Goal: Task Accomplishment & Management: Manage account settings

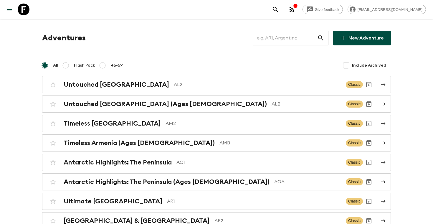
click at [278, 39] on input "text" at bounding box center [285, 38] width 65 height 16
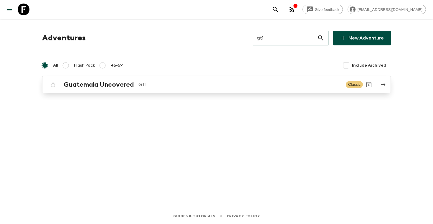
type input "gt1"
click at [179, 82] on p "GT1" at bounding box center [239, 84] width 203 height 7
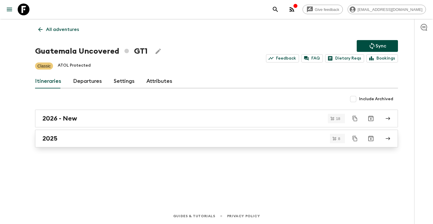
click at [84, 135] on div "2025" at bounding box center [210, 139] width 337 height 8
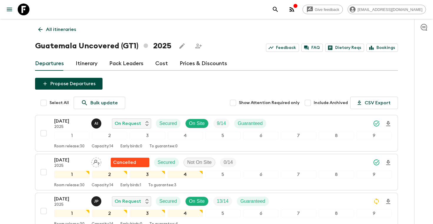
click at [51, 28] on p "All itineraries" at bounding box center [61, 29] width 30 height 7
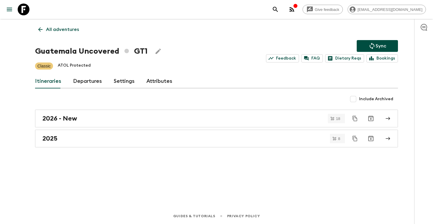
click at [62, 24] on link "All adventures" at bounding box center [58, 30] width 47 height 12
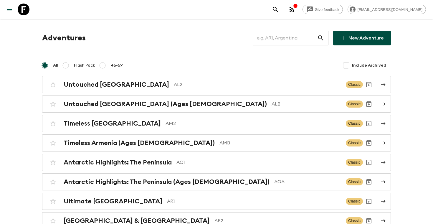
click at [272, 38] on input "text" at bounding box center [285, 38] width 65 height 16
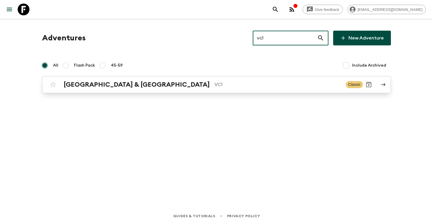
type input "vc1"
click at [190, 79] on div "Vietnam & Cambodia VC1 Classic" at bounding box center [205, 85] width 316 height 12
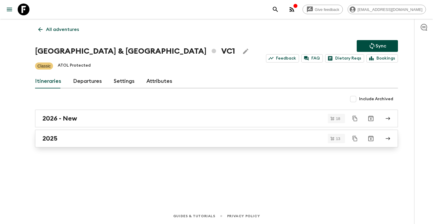
click at [60, 139] on div "2025" at bounding box center [210, 139] width 337 height 8
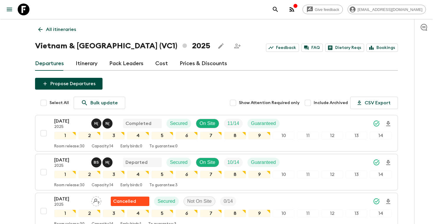
click at [58, 30] on p "All itineraries" at bounding box center [61, 29] width 30 height 7
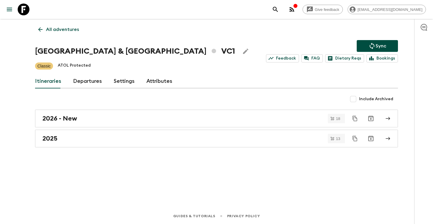
click at [58, 30] on p "All adventures" at bounding box center [62, 29] width 33 height 7
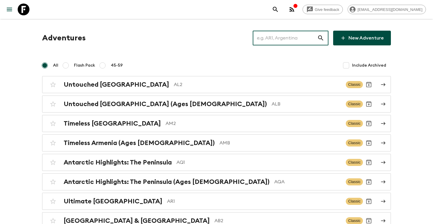
click at [298, 38] on input "text" at bounding box center [285, 38] width 65 height 16
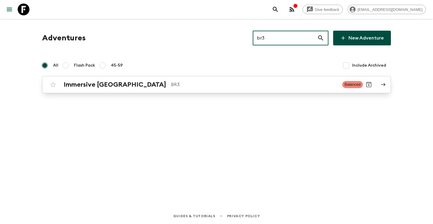
type input "br3"
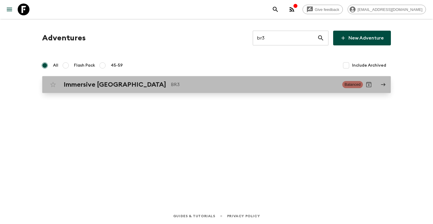
click at [203, 88] on div "Immersive [GEOGRAPHIC_DATA] BR3 Balanced" at bounding box center [205, 85] width 316 height 12
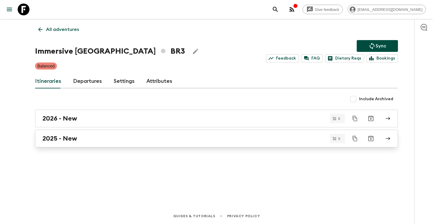
click at [70, 141] on h2 "2025 - New" at bounding box center [59, 139] width 35 height 8
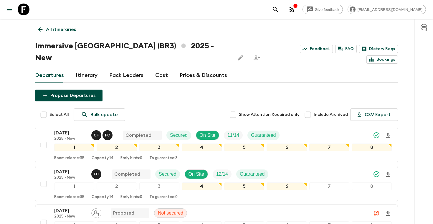
click at [41, 27] on icon at bounding box center [40, 29] width 6 height 6
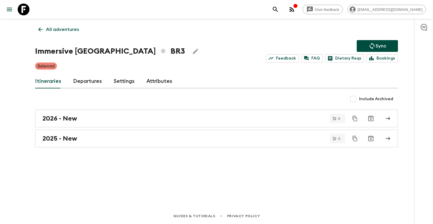
click at [41, 27] on icon at bounding box center [40, 29] width 6 height 6
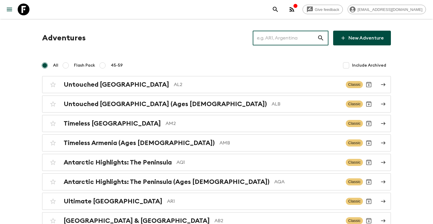
click at [282, 34] on input "text" at bounding box center [285, 38] width 65 height 16
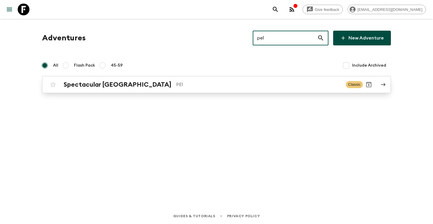
type input "pe1"
click at [182, 85] on p "PE1" at bounding box center [258, 84] width 165 height 7
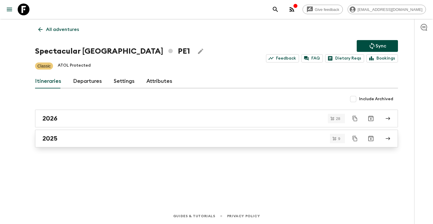
click at [138, 143] on link "2025" at bounding box center [216, 139] width 363 height 18
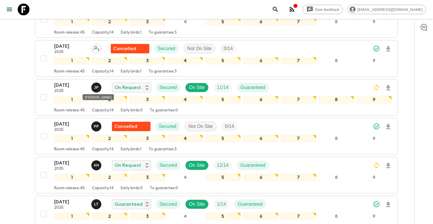
scroll to position [171, 0]
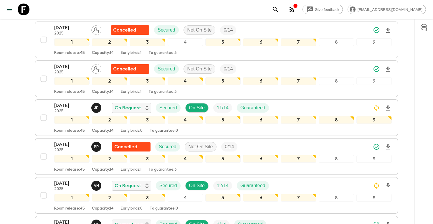
click at [416, 47] on div at bounding box center [423, 121] width 19 height 205
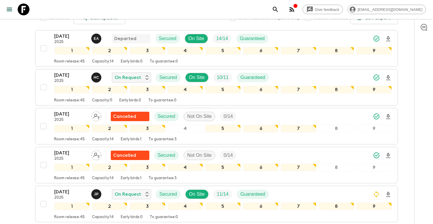
scroll to position [0, 0]
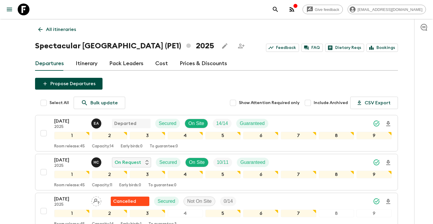
click at [279, 8] on icon "search adventures" at bounding box center [275, 9] width 7 height 7
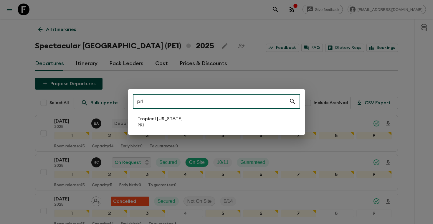
type input "pr1"
click at [173, 119] on p "Tropical [US_STATE]" at bounding box center [160, 118] width 45 height 7
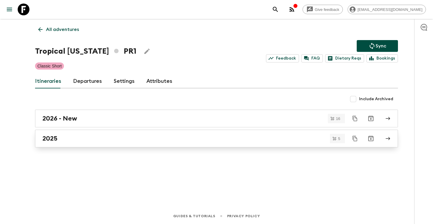
click at [99, 135] on div "2025" at bounding box center [210, 139] width 337 height 8
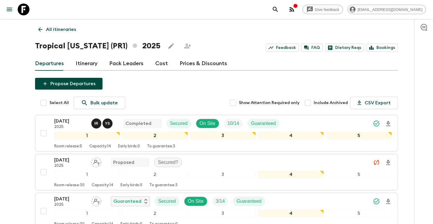
click at [278, 10] on icon "search adventures" at bounding box center [275, 9] width 5 height 5
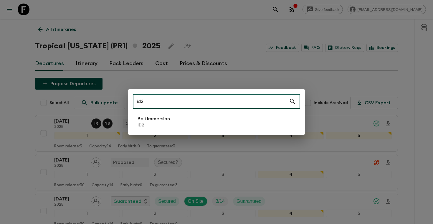
type input "id2"
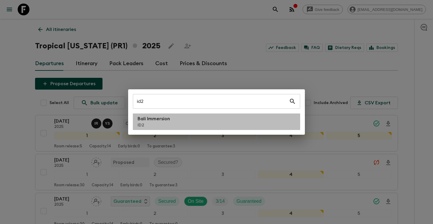
click at [157, 118] on p "Bali Immersion" at bounding box center [154, 118] width 32 height 7
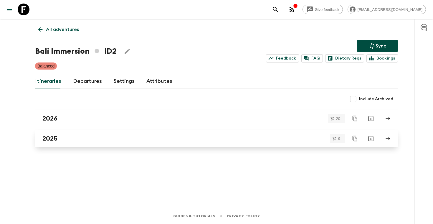
click at [67, 136] on div "2025" at bounding box center [210, 139] width 337 height 8
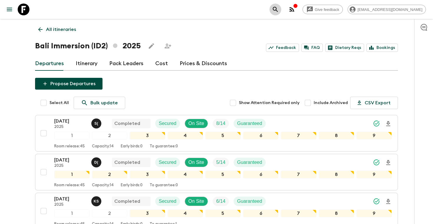
click at [279, 12] on icon "search adventures" at bounding box center [275, 9] width 7 height 7
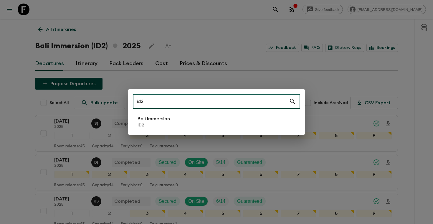
type input "id2"
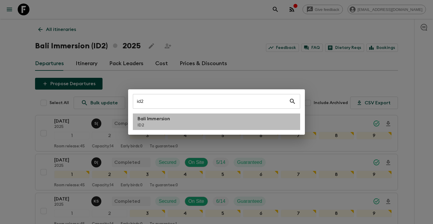
click at [162, 121] on p "Bali Immersion" at bounding box center [154, 118] width 32 height 7
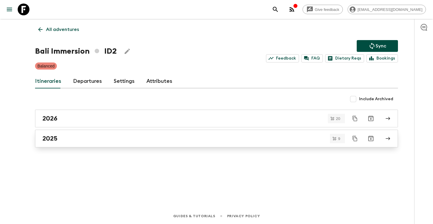
click at [150, 144] on link "2025" at bounding box center [216, 139] width 363 height 18
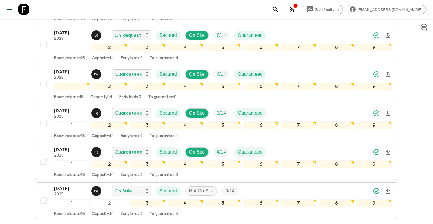
scroll to position [244, 0]
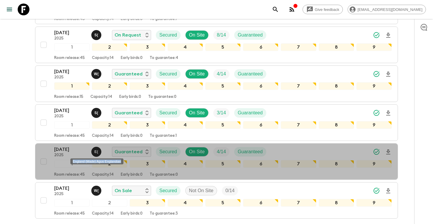
drag, startPoint x: 73, startPoint y: 162, endPoint x: 123, endPoint y: 163, distance: 50.4
click at [123, 163] on div "England (Made) Agus Englandian" at bounding box center [97, 159] width 54 height 11
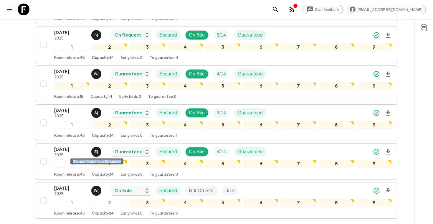
copy div "England (Made) Agus Englandian"
click at [281, 5] on button "search adventures" at bounding box center [276, 10] width 12 height 12
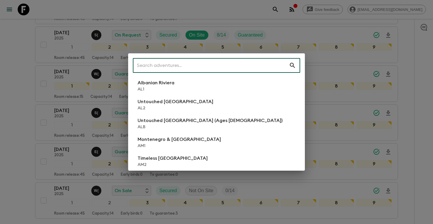
click at [253, 67] on input "text" at bounding box center [211, 65] width 156 height 16
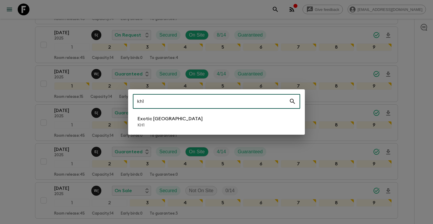
type input "kh1"
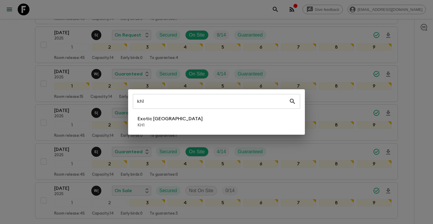
click at [221, 112] on div "kh1 ​ Exotic [GEOGRAPHIC_DATA] KH1" at bounding box center [216, 111] width 177 height 45
click at [218, 118] on li "Exotic [GEOGRAPHIC_DATA] KH1" at bounding box center [216, 121] width 167 height 16
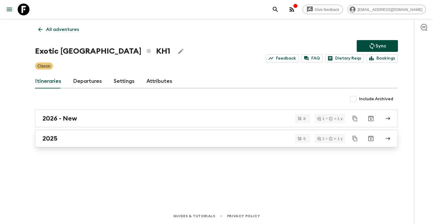
click at [100, 144] on link "2025" at bounding box center [216, 139] width 363 height 18
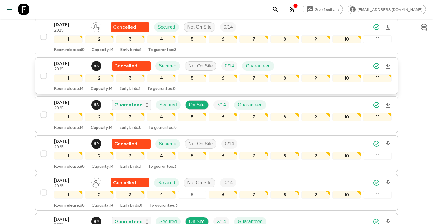
scroll to position [168, 0]
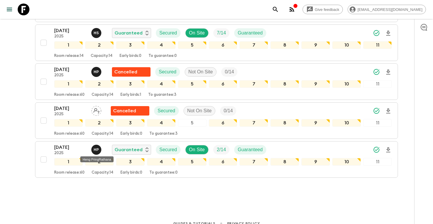
click at [85, 159] on div "Heng PringRathana" at bounding box center [96, 159] width 33 height 6
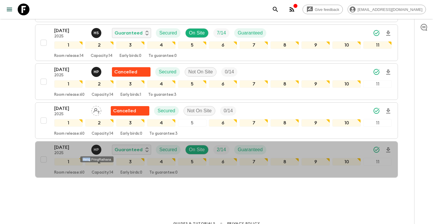
click at [85, 159] on div "Heng PringRathana" at bounding box center [96, 159] width 33 height 6
drag, startPoint x: 112, startPoint y: 159, endPoint x: 82, endPoint y: 159, distance: 29.5
click at [82, 159] on div "Heng PringRathana" at bounding box center [96, 159] width 33 height 6
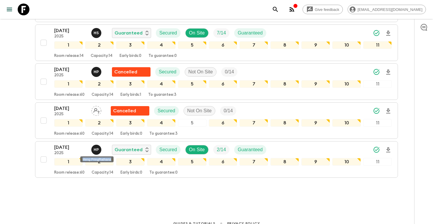
copy div "Heng PringRathana"
click at [281, 4] on button "search adventures" at bounding box center [276, 10] width 12 height 12
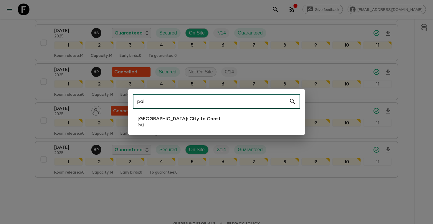
type input "pa1"
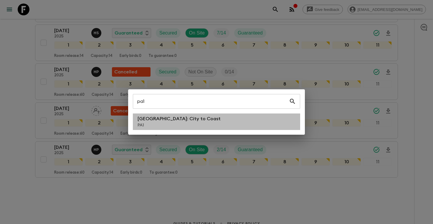
click at [153, 119] on p "[GEOGRAPHIC_DATA]: City to Coast" at bounding box center [179, 118] width 83 height 7
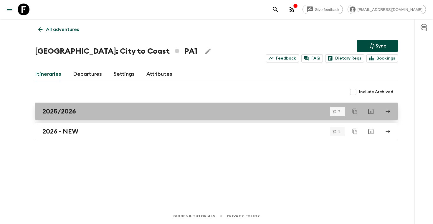
click at [86, 108] on div "2025/2026" at bounding box center [210, 112] width 337 height 8
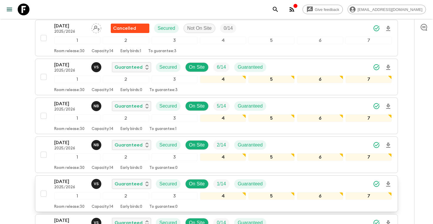
scroll to position [139, 0]
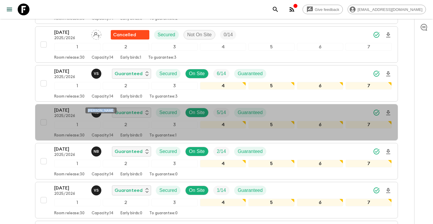
drag, startPoint x: 88, startPoint y: 110, endPoint x: 107, endPoint y: 111, distance: 18.9
click at [107, 111] on div "[PERSON_NAME]" at bounding box center [100, 111] width 31 height 6
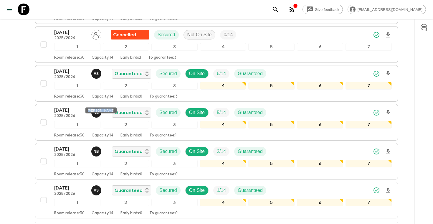
copy div "[PERSON_NAME]"
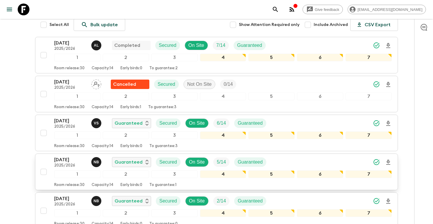
scroll to position [0, 0]
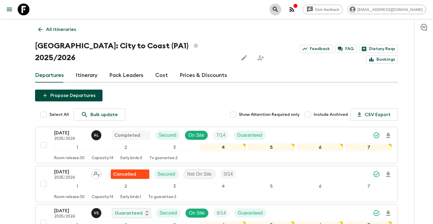
click at [279, 9] on icon "search adventures" at bounding box center [275, 9] width 7 height 7
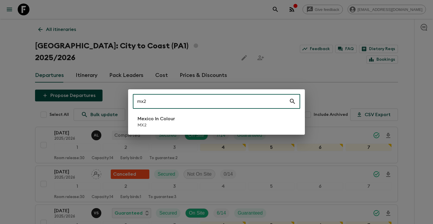
type input "mx2"
click at [171, 116] on p "Mexico In Colour" at bounding box center [156, 118] width 37 height 7
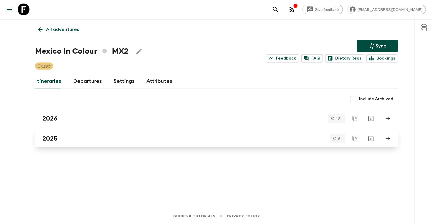
click at [120, 138] on div "2025" at bounding box center [210, 139] width 337 height 8
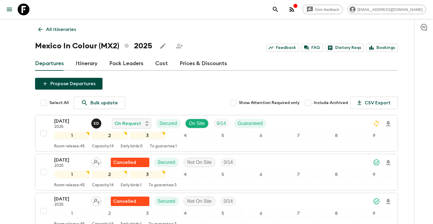
click at [279, 12] on icon "search adventures" at bounding box center [275, 9] width 7 height 7
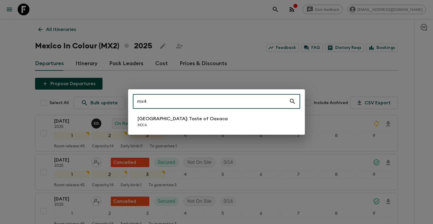
type input "mx4"
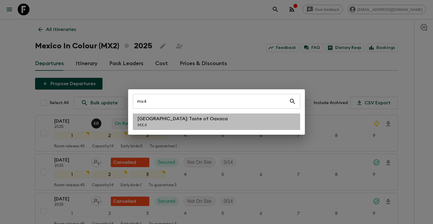
click at [172, 118] on p "[GEOGRAPHIC_DATA]: Taste of Oaxaca" at bounding box center [183, 118] width 90 height 7
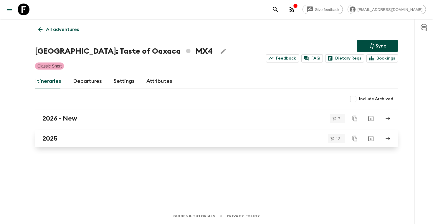
click at [60, 141] on div "2025" at bounding box center [210, 139] width 337 height 8
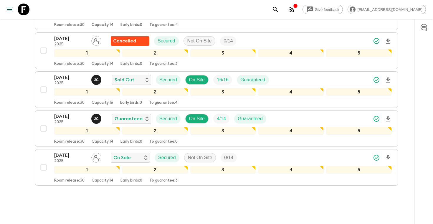
scroll to position [409, 0]
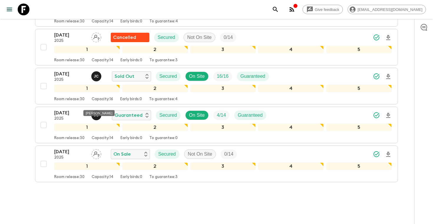
click at [94, 113] on div "[PERSON_NAME]" at bounding box center [98, 113] width 31 height 6
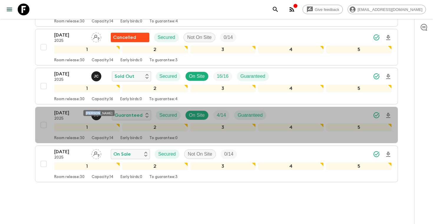
click at [94, 113] on div "[PERSON_NAME]" at bounding box center [98, 113] width 31 height 6
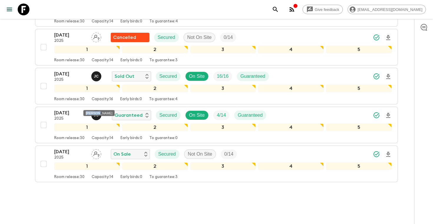
click at [94, 113] on div "[PERSON_NAME]" at bounding box center [98, 113] width 31 height 6
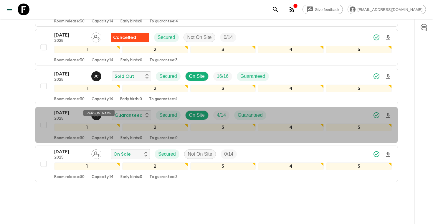
drag, startPoint x: 108, startPoint y: 112, endPoint x: 83, endPoint y: 113, distance: 24.8
click at [83, 113] on div "[PERSON_NAME]" at bounding box center [98, 113] width 31 height 6
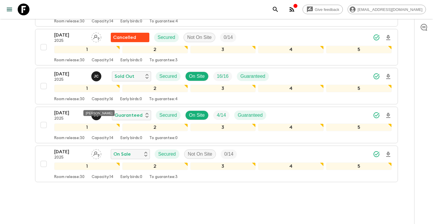
copy div "[PERSON_NAME]"
click at [279, 6] on icon "search adventures" at bounding box center [275, 9] width 7 height 7
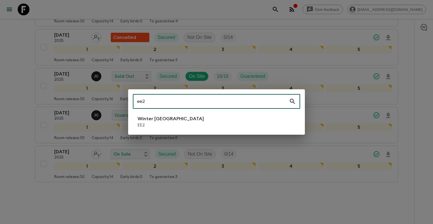
type input "ee2"
click at [157, 122] on p "EE2" at bounding box center [171, 125] width 66 height 6
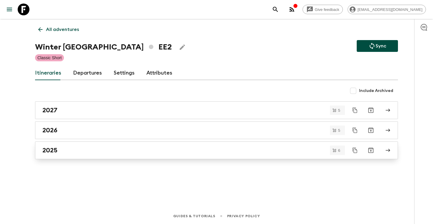
click at [73, 152] on div "2025" at bounding box center [210, 150] width 337 height 8
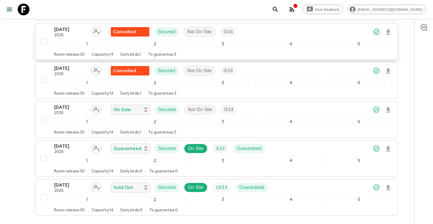
scroll to position [176, 0]
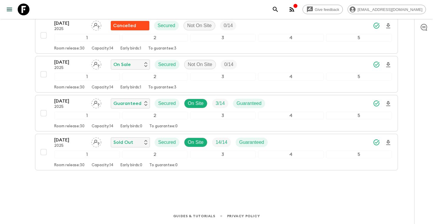
click at [279, 8] on icon "search adventures" at bounding box center [275, 9] width 7 height 7
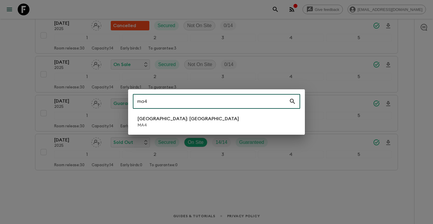
type input "ma4"
click at [179, 115] on p "[GEOGRAPHIC_DATA]: [GEOGRAPHIC_DATA]" at bounding box center [188, 118] width 101 height 7
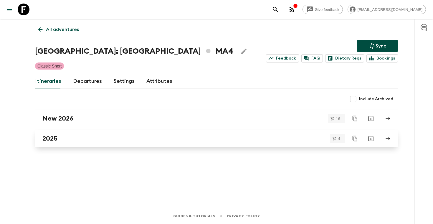
click at [108, 141] on div "2025" at bounding box center [210, 139] width 337 height 8
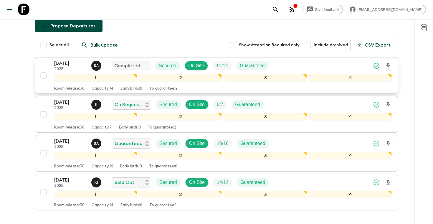
scroll to position [98, 0]
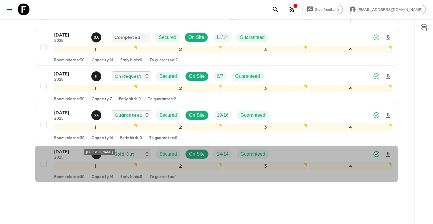
drag, startPoint x: 87, startPoint y: 152, endPoint x: 109, endPoint y: 152, distance: 22.1
click at [109, 152] on div "[PERSON_NAME]" at bounding box center [99, 152] width 31 height 6
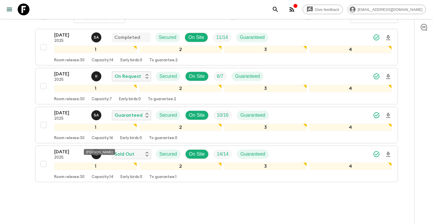
copy div "[PERSON_NAME]"
click at [279, 6] on icon "search adventures" at bounding box center [275, 9] width 7 height 7
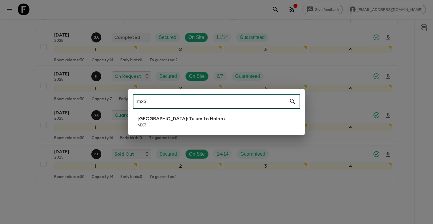
type input "mx3"
click at [165, 124] on p "MX3" at bounding box center [182, 125] width 88 height 6
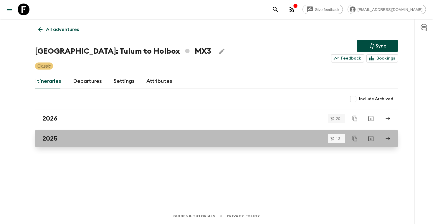
click at [64, 136] on div "2025" at bounding box center [210, 139] width 337 height 8
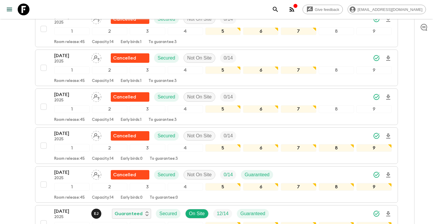
scroll to position [448, 0]
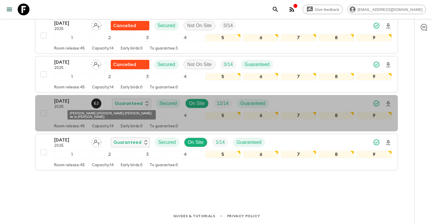
click at [87, 113] on div "[PERSON_NAME] [PERSON_NAME] [PERSON_NAME] de la [PERSON_NAME]" at bounding box center [111, 114] width 88 height 9
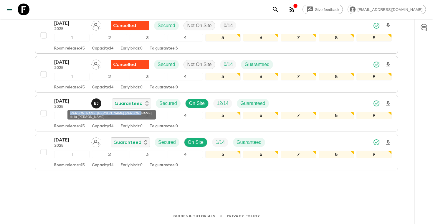
click at [87, 113] on div "[PERSON_NAME] [PERSON_NAME] [PERSON_NAME] de la [PERSON_NAME]" at bounding box center [111, 114] width 88 height 9
copy div "[PERSON_NAME] [PERSON_NAME] [PERSON_NAME] de la [PERSON_NAME]"
click at [279, 9] on icon "search adventures" at bounding box center [275, 9] width 7 height 7
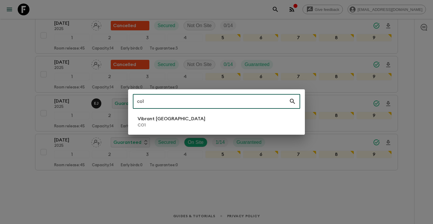
type input "co1"
click at [155, 124] on p "CO1" at bounding box center [172, 125] width 68 height 6
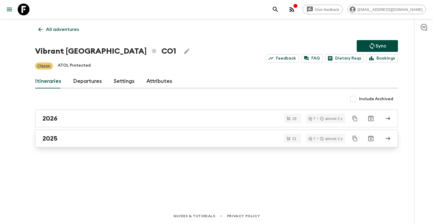
click at [124, 142] on div "2025" at bounding box center [210, 139] width 337 height 8
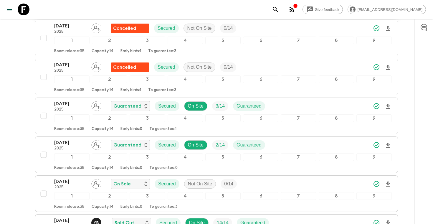
scroll to position [691, 0]
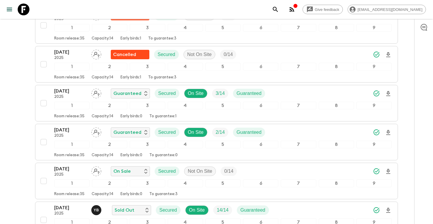
click at [278, 7] on icon "search adventures" at bounding box center [275, 9] width 5 height 5
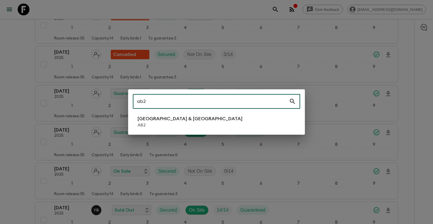
type input "ab2"
click at [172, 123] on p "AB2" at bounding box center [190, 125] width 105 height 6
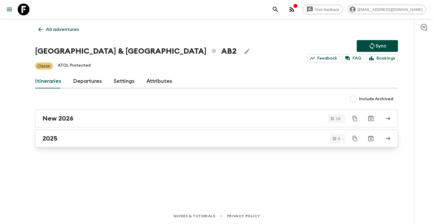
click at [75, 143] on link "2025" at bounding box center [216, 139] width 363 height 18
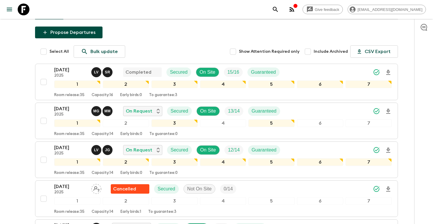
scroll to position [136, 0]
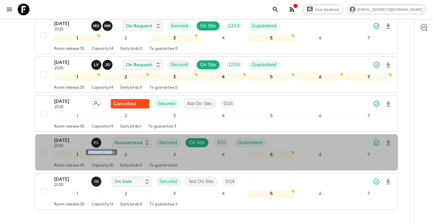
drag, startPoint x: 88, startPoint y: 152, endPoint x: 107, endPoint y: 151, distance: 18.3
click at [107, 151] on div "[PERSON_NAME]" at bounding box center [101, 152] width 31 height 6
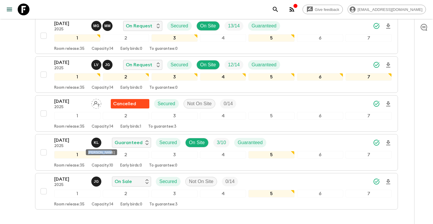
copy div "[PERSON_NAME]"
click at [305, 3] on div "Give feedback [PERSON_NAME][EMAIL_ADDRESS][DOMAIN_NAME]" at bounding box center [216, 9] width 433 height 19
click at [279, 8] on icon "search adventures" at bounding box center [275, 9] width 7 height 7
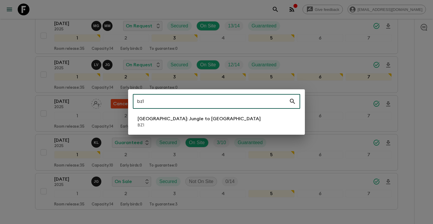
type input "bz1"
click at [142, 122] on p "[GEOGRAPHIC_DATA]: Jungle to [GEOGRAPHIC_DATA]" at bounding box center [199, 118] width 123 height 7
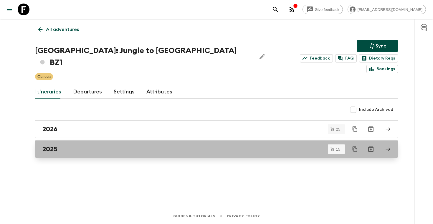
click at [152, 143] on link "2025" at bounding box center [216, 149] width 363 height 18
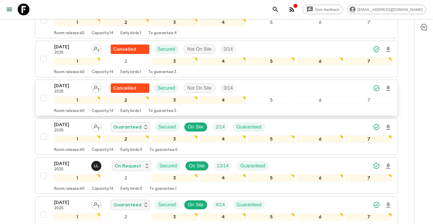
scroll to position [510, 0]
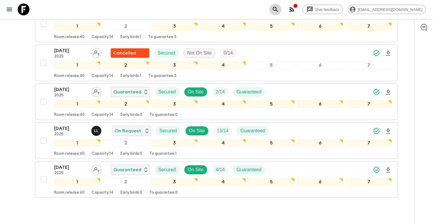
click at [281, 5] on button "search adventures" at bounding box center [276, 10] width 12 height 12
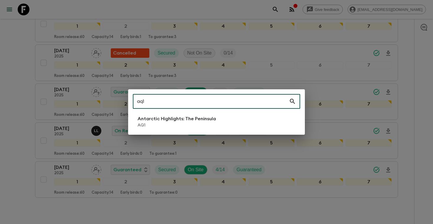
type input "aq1"
click at [155, 119] on p "Antarctic Highlights: The Peninsula" at bounding box center [177, 118] width 78 height 7
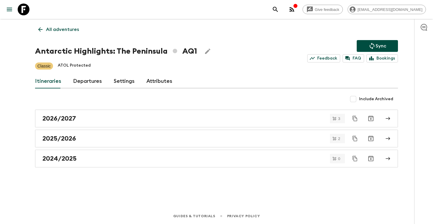
click at [88, 82] on link "Departures" at bounding box center [87, 81] width 29 height 14
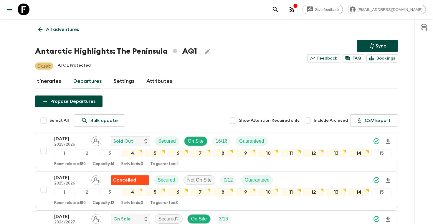
click at [278, 7] on icon "search adventures" at bounding box center [275, 9] width 5 height 5
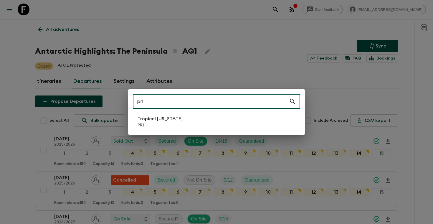
type input "pr1"
click at [174, 114] on li "Tropical [US_STATE] PR1" at bounding box center [216, 121] width 167 height 16
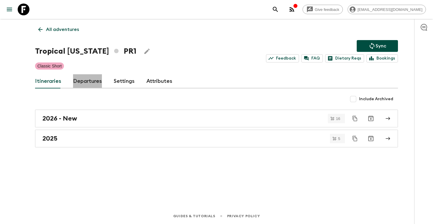
click at [91, 84] on link "Departures" at bounding box center [87, 81] width 29 height 14
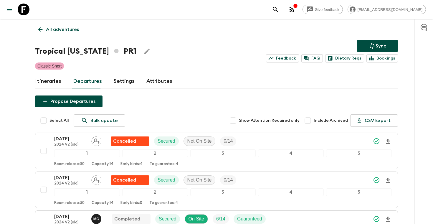
click at [281, 15] on button "search adventures" at bounding box center [276, 10] width 12 height 12
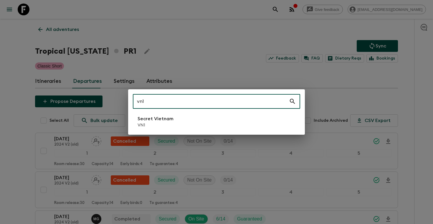
type input "vn1"
click at [144, 118] on p "Secret Vietnam" at bounding box center [156, 118] width 36 height 7
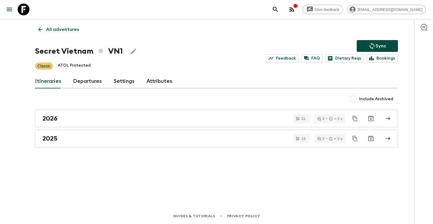
click at [94, 80] on link "Departures" at bounding box center [87, 81] width 29 height 14
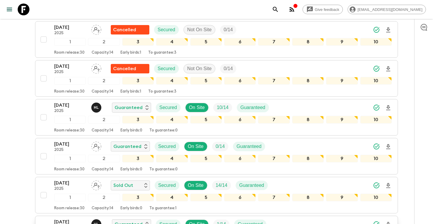
scroll to position [599, 0]
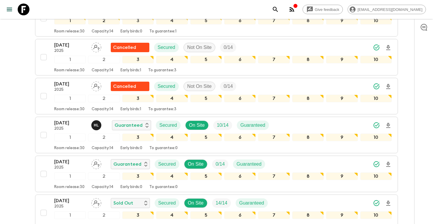
click at [279, 9] on icon "search adventures" at bounding box center [275, 9] width 7 height 7
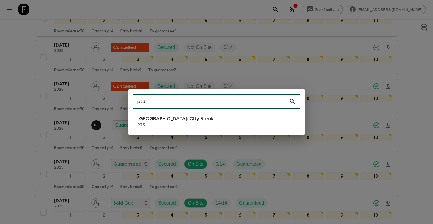
type input "pt3"
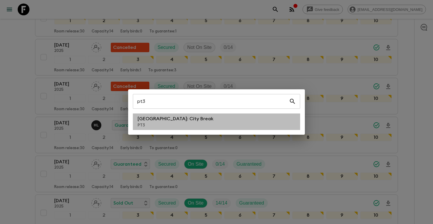
click at [188, 115] on li "[GEOGRAPHIC_DATA]: City Break PT3" at bounding box center [216, 121] width 167 height 16
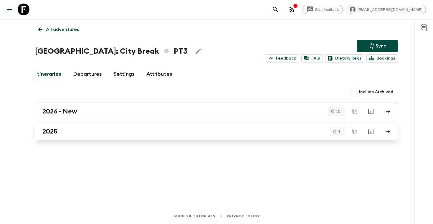
click at [137, 135] on div "2025" at bounding box center [210, 132] width 337 height 8
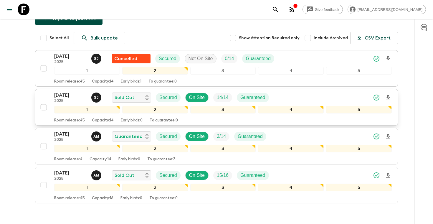
scroll to position [98, 0]
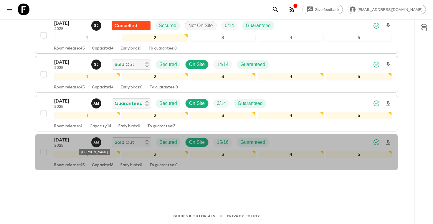
drag, startPoint x: 81, startPoint y: 151, endPoint x: 115, endPoint y: 151, distance: 33.9
click at [111, 151] on div "[PERSON_NAME]" at bounding box center [94, 150] width 32 height 11
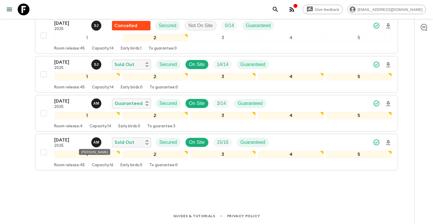
copy div "[PERSON_NAME]"
click at [278, 9] on icon "search adventures" at bounding box center [275, 9] width 5 height 5
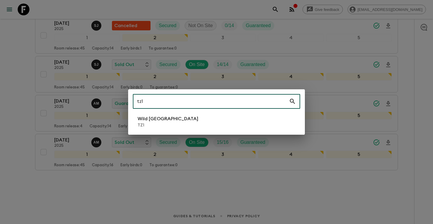
type input "tz1"
click at [200, 122] on li "Wild Tanzania TZ1" at bounding box center [216, 121] width 167 height 16
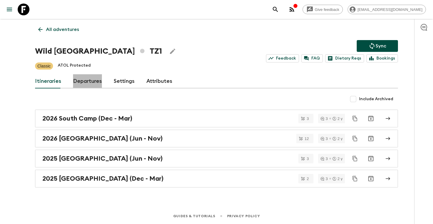
click at [85, 82] on link "Departures" at bounding box center [87, 81] width 29 height 14
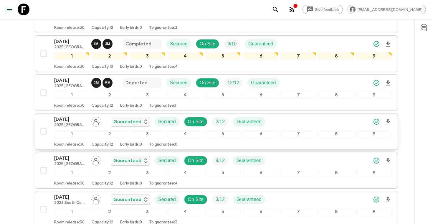
scroll to position [145, 0]
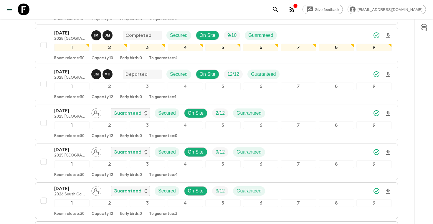
click at [279, 12] on icon "search adventures" at bounding box center [275, 9] width 7 height 7
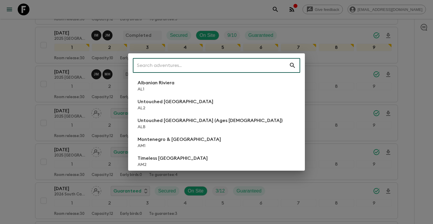
type input "n"
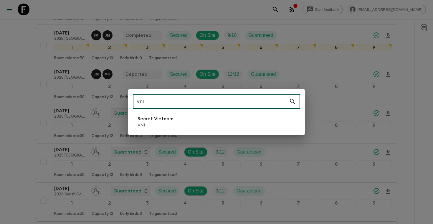
type input "vn1"
click at [189, 119] on li "Secret Vietnam VN1" at bounding box center [216, 121] width 167 height 16
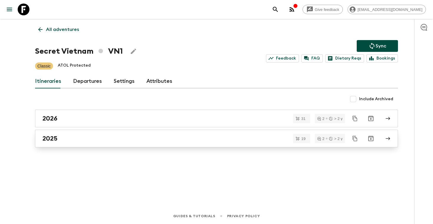
click at [129, 136] on div "2025" at bounding box center [210, 139] width 337 height 8
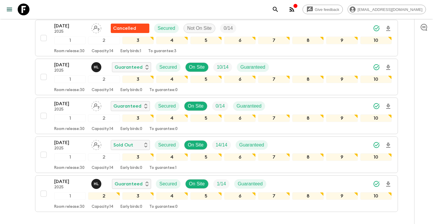
scroll to position [662, 0]
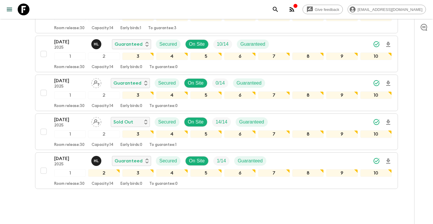
click at [278, 7] on icon "search adventures" at bounding box center [275, 9] width 5 height 5
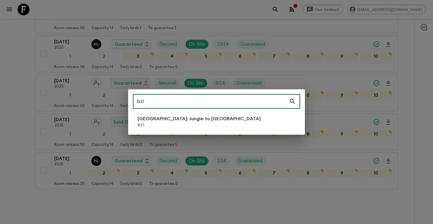
type input "bz1"
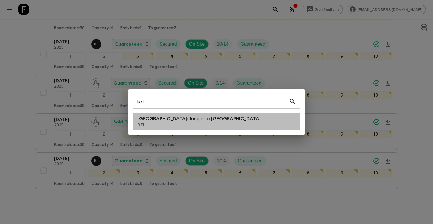
click at [163, 124] on p "BZ1" at bounding box center [199, 125] width 123 height 6
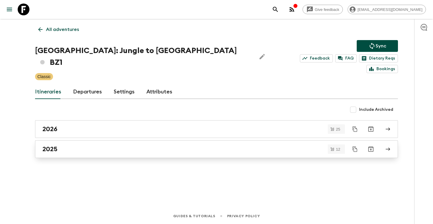
click at [113, 145] on div "2025" at bounding box center [210, 149] width 337 height 8
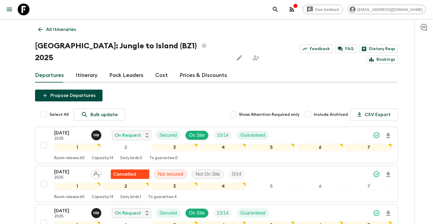
click at [307, 12] on div "Give feedback [PERSON_NAME][EMAIL_ADDRESS][DOMAIN_NAME]" at bounding box center [348, 10] width 156 height 12
click at [279, 10] on icon "search adventures" at bounding box center [275, 9] width 7 height 7
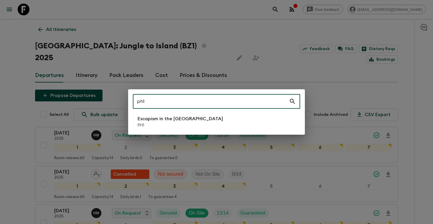
type input "ph1"
click at [171, 121] on p "Escapism in the [GEOGRAPHIC_DATA]" at bounding box center [180, 118] width 85 height 7
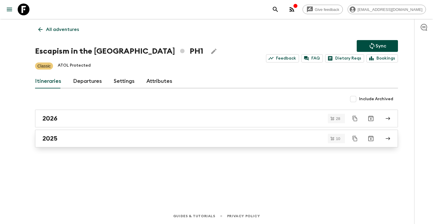
click at [95, 141] on div "2025" at bounding box center [210, 139] width 337 height 8
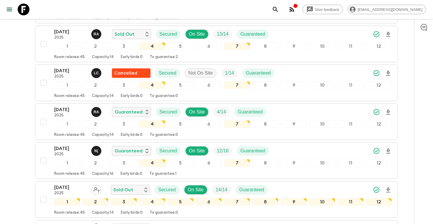
scroll to position [246, 0]
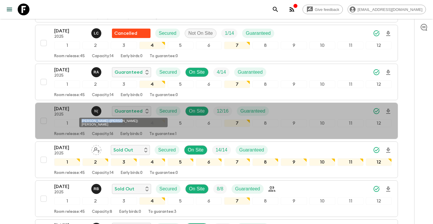
drag, startPoint x: 81, startPoint y: 120, endPoint x: 114, endPoint y: 120, distance: 33.0
click at [114, 120] on div "[PERSON_NAME] ([PERSON_NAME]) [PERSON_NAME]" at bounding box center [123, 122] width 88 height 9
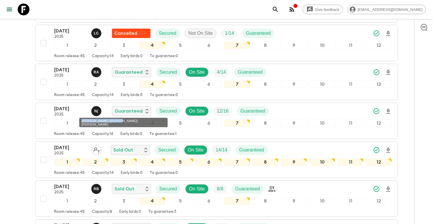
copy div "[PERSON_NAME] ([PERSON_NAME]) [PERSON_NAME]"
click at [302, 3] on div "Give feedback [PERSON_NAME][EMAIL_ADDRESS][DOMAIN_NAME]" at bounding box center [216, 9] width 433 height 19
click at [281, 4] on button "search adventures" at bounding box center [276, 10] width 12 height 12
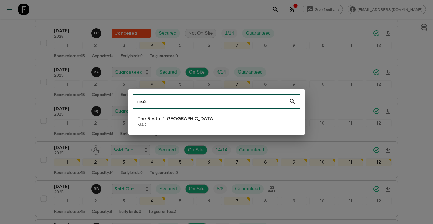
type input "ma2"
click at [189, 124] on li "The Best of [GEOGRAPHIC_DATA] MA2" at bounding box center [216, 121] width 167 height 16
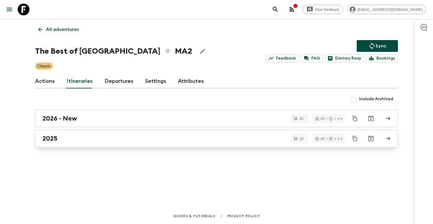
click at [65, 138] on div "2025" at bounding box center [210, 139] width 337 height 8
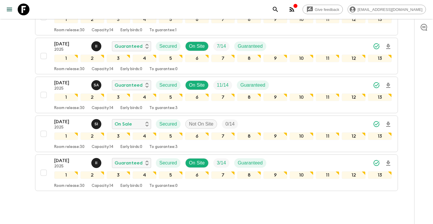
scroll to position [331, 0]
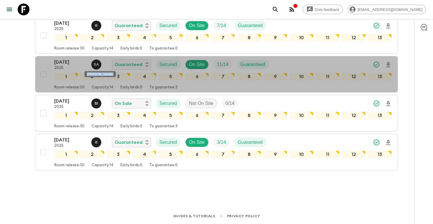
drag, startPoint x: 87, startPoint y: 74, endPoint x: 110, endPoint y: 76, distance: 22.5
click at [110, 76] on div "[PERSON_NAME]" at bounding box center [100, 72] width 32 height 11
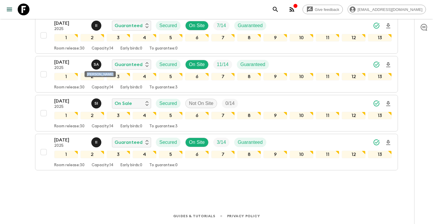
copy div "[PERSON_NAME]"
click at [297, 16] on div "Give feedback [PERSON_NAME][EMAIL_ADDRESS][DOMAIN_NAME]" at bounding box center [216, 9] width 433 height 19
click at [298, 15] on div "Give feedback [PERSON_NAME][EMAIL_ADDRESS][DOMAIN_NAME]" at bounding box center [348, 10] width 156 height 12
click at [278, 10] on icon "search adventures" at bounding box center [275, 9] width 5 height 5
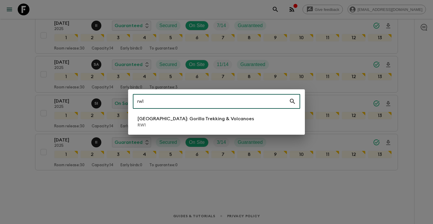
type input "rw1"
click at [171, 118] on p "[GEOGRAPHIC_DATA]: Gorilla Trekking & Volcanoes" at bounding box center [196, 118] width 116 height 7
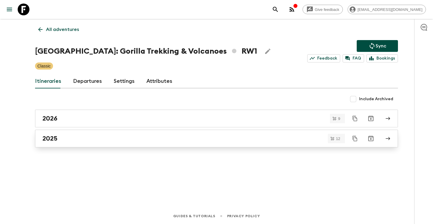
click at [93, 135] on div "2025" at bounding box center [210, 139] width 337 height 8
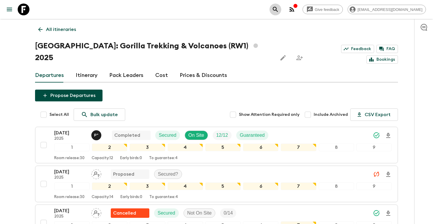
click at [279, 6] on icon "search adventures" at bounding box center [275, 9] width 7 height 7
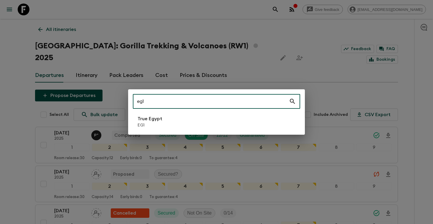
type input "eg1"
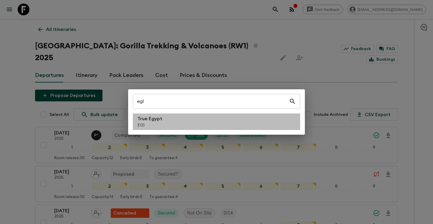
click at [179, 121] on li "True Egypt EG1" at bounding box center [216, 121] width 167 height 16
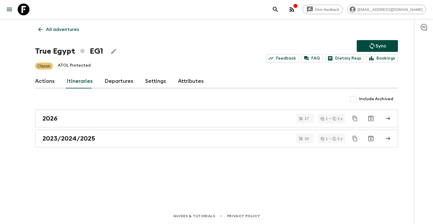
click at [112, 83] on link "Departures" at bounding box center [119, 81] width 29 height 14
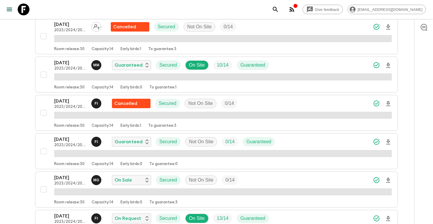
scroll to position [653, 0]
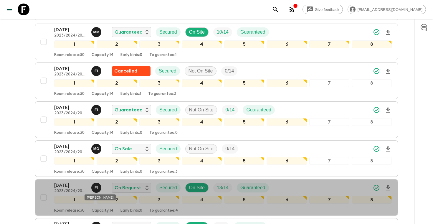
drag, startPoint x: 87, startPoint y: 197, endPoint x: 97, endPoint y: 190, distance: 12.4
drag, startPoint x: 87, startPoint y: 198, endPoint x: 109, endPoint y: 198, distance: 21.8
click at [109, 198] on div "[PERSON_NAME]" at bounding box center [100, 197] width 31 height 6
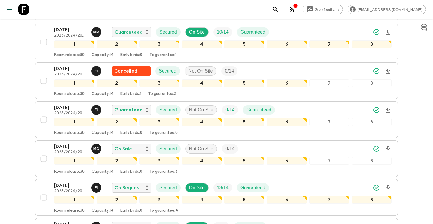
click at [279, 12] on icon "search adventures" at bounding box center [275, 9] width 7 height 7
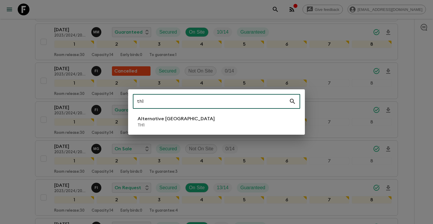
type input "th1"
click at [182, 118] on p "Alternative [GEOGRAPHIC_DATA]" at bounding box center [176, 118] width 77 height 7
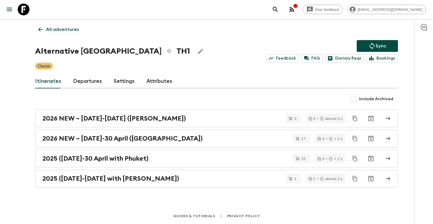
click at [92, 83] on link "Departures" at bounding box center [87, 81] width 29 height 14
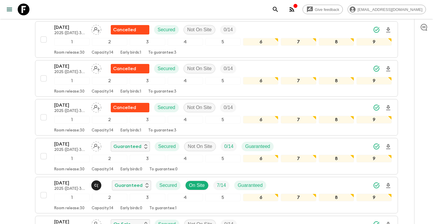
scroll to position [458, 0]
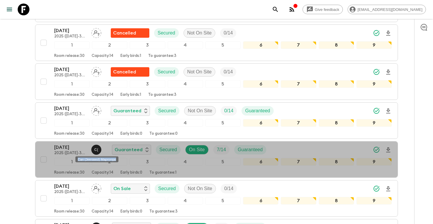
drag, startPoint x: 77, startPoint y: 159, endPoint x: 117, endPoint y: 159, distance: 39.8
click at [118, 160] on div "Can (Jeerawut) Mapromjai" at bounding box center [97, 157] width 44 height 11
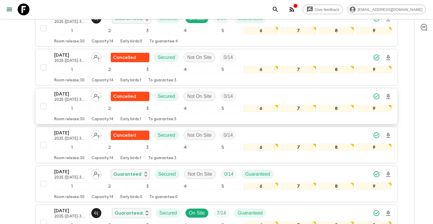
scroll to position [288, 0]
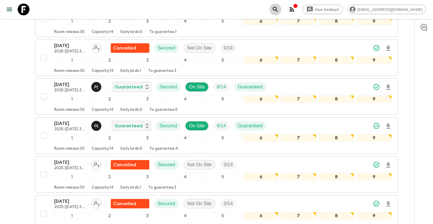
click at [279, 9] on icon "search adventures" at bounding box center [275, 9] width 7 height 7
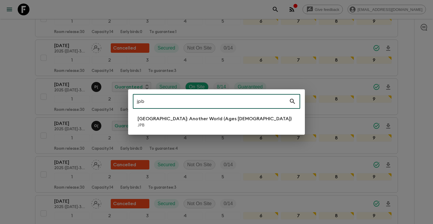
type input "jpb"
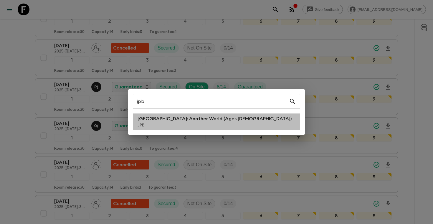
click at [197, 116] on p "[GEOGRAPHIC_DATA]: Another World (Ages [DEMOGRAPHIC_DATA])" at bounding box center [215, 118] width 154 height 7
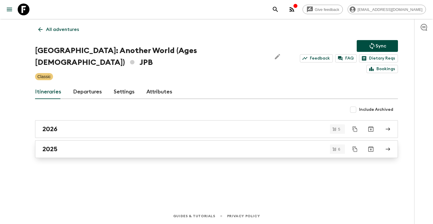
click at [66, 142] on link "2025" at bounding box center [216, 149] width 363 height 18
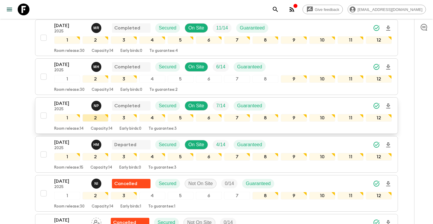
scroll to position [88, 0]
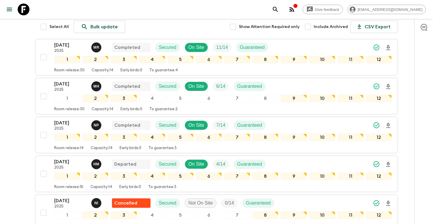
click at [278, 10] on icon "search adventures" at bounding box center [275, 9] width 5 height 5
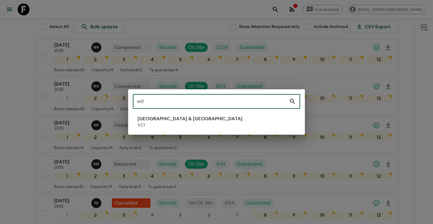
type input "vc1"
click at [172, 120] on p "[GEOGRAPHIC_DATA] & [GEOGRAPHIC_DATA]" at bounding box center [190, 118] width 105 height 7
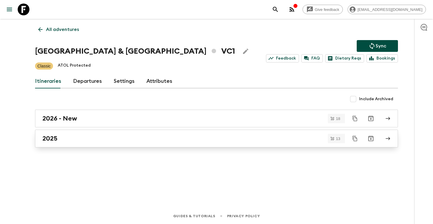
click at [125, 136] on div "2025" at bounding box center [210, 139] width 337 height 8
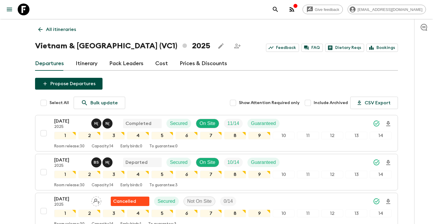
click at [279, 10] on icon "search adventures" at bounding box center [275, 9] width 7 height 7
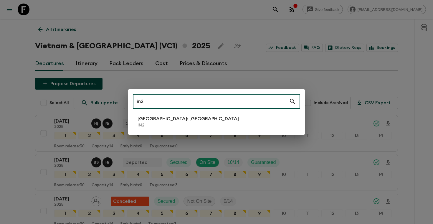
type input "in2"
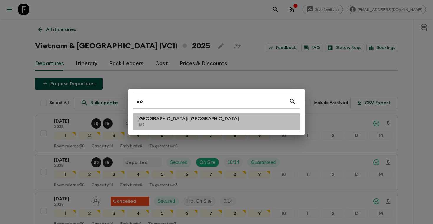
click at [187, 114] on li "[GEOGRAPHIC_DATA]: [GEOGRAPHIC_DATA] IN2" at bounding box center [216, 121] width 167 height 16
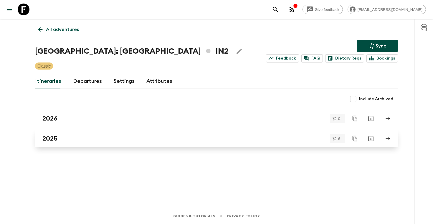
click at [149, 140] on div "2025" at bounding box center [210, 139] width 337 height 8
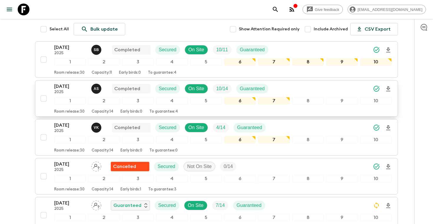
scroll to position [176, 0]
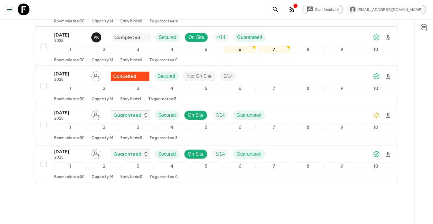
click at [281, 5] on button "search adventures" at bounding box center [276, 10] width 12 height 12
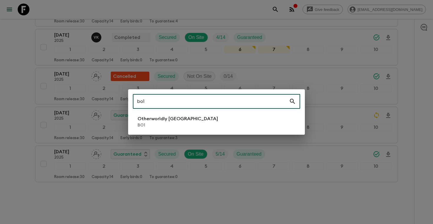
type input "bo1"
click at [205, 120] on li "Otherworldly [GEOGRAPHIC_DATA] BO1" at bounding box center [216, 121] width 167 height 16
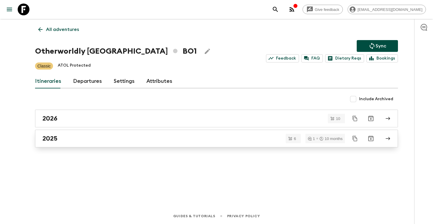
click at [84, 143] on link "2025" at bounding box center [216, 139] width 363 height 18
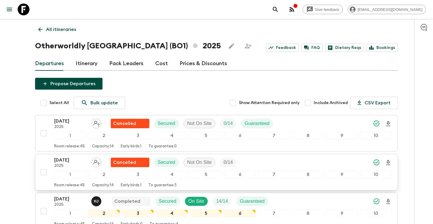
scroll to position [176, 0]
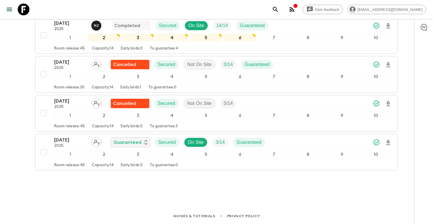
click at [281, 12] on button "search adventures" at bounding box center [276, 10] width 12 height 12
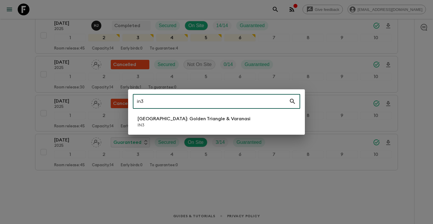
type input "in3"
click at [207, 119] on p "[GEOGRAPHIC_DATA]: Golden Triangle & Varanasi" at bounding box center [194, 118] width 113 height 7
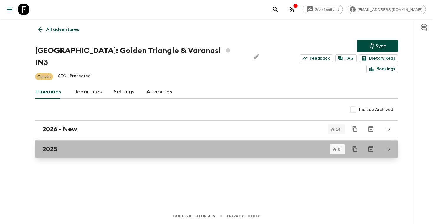
click at [134, 145] on div "2025" at bounding box center [210, 149] width 337 height 8
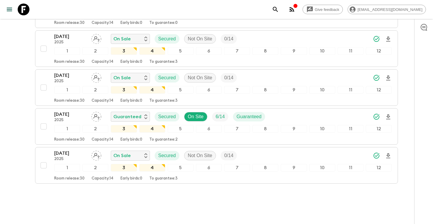
scroll to position [253, 0]
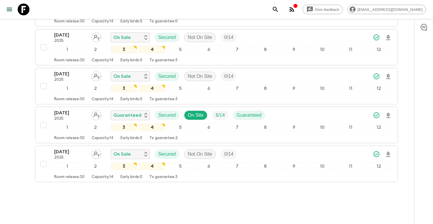
click at [281, 9] on button "search adventures" at bounding box center [276, 10] width 12 height 12
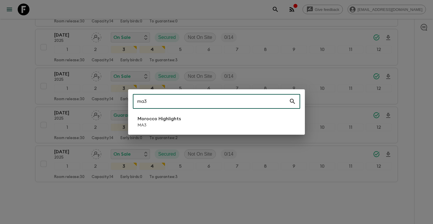
type input "ma3"
click at [190, 115] on li "Morocco Highlights MA3" at bounding box center [216, 121] width 167 height 16
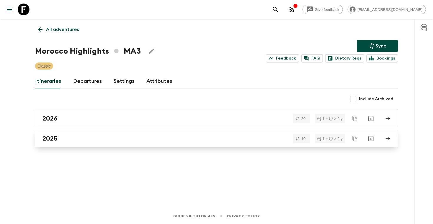
click at [76, 139] on div "2025" at bounding box center [210, 139] width 337 height 8
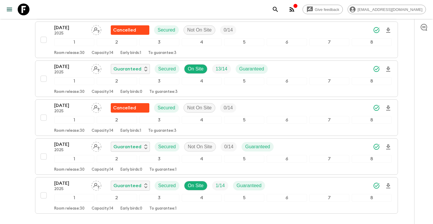
scroll to position [331, 0]
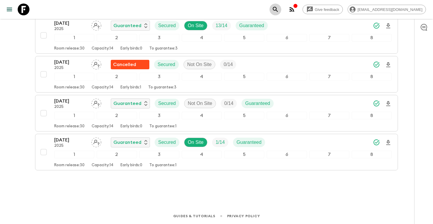
click at [279, 11] on icon "search adventures" at bounding box center [275, 9] width 7 height 7
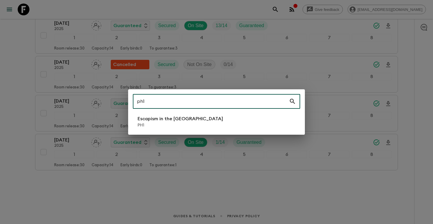
type input "ph1"
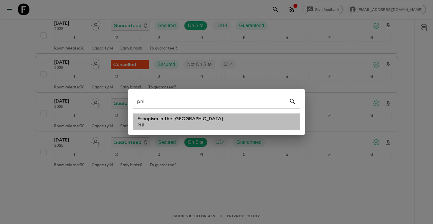
click at [211, 117] on li "Escapism in the [GEOGRAPHIC_DATA] PH1" at bounding box center [216, 121] width 167 height 16
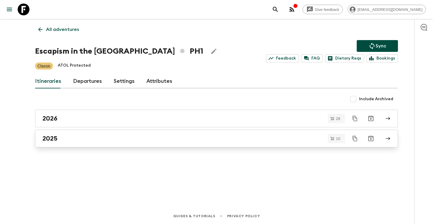
click at [103, 144] on link "2025" at bounding box center [216, 139] width 363 height 18
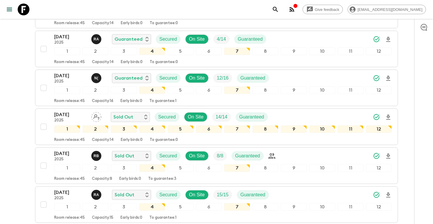
scroll to position [331, 0]
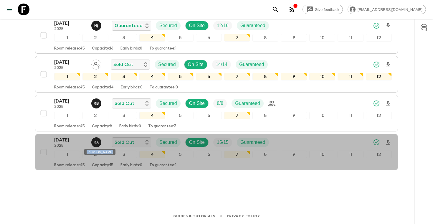
drag, startPoint x: 87, startPoint y: 152, endPoint x: 108, endPoint y: 151, distance: 21.2
click at [108, 151] on div "[PERSON_NAME]" at bounding box center [99, 152] width 31 height 6
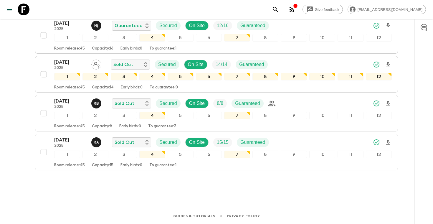
click at [278, 9] on icon "search adventures" at bounding box center [275, 9] width 5 height 5
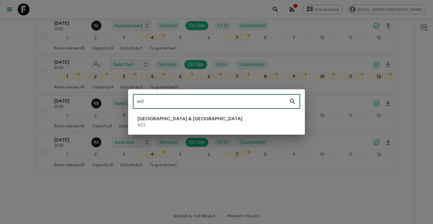
type input "vc1"
click at [186, 119] on li "Vietnam & Cambodia VC1" at bounding box center [216, 121] width 167 height 16
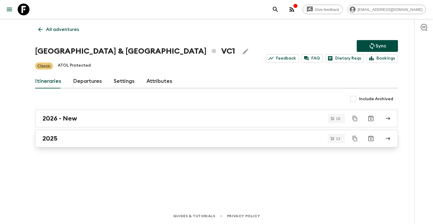
click at [103, 136] on div "2025" at bounding box center [210, 139] width 337 height 8
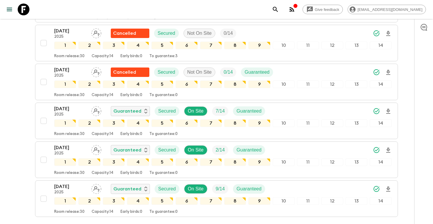
scroll to position [448, 0]
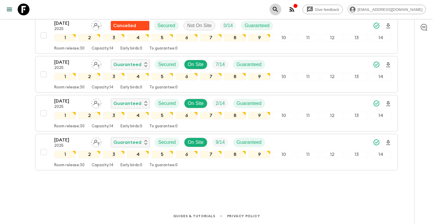
click at [279, 11] on icon "search adventures" at bounding box center [275, 9] width 7 height 7
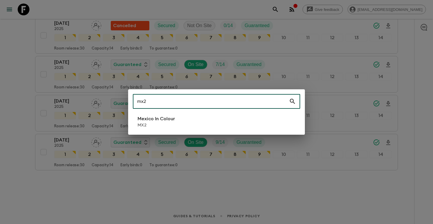
type input "mx2"
click at [164, 125] on p "MX2" at bounding box center [156, 125] width 37 height 6
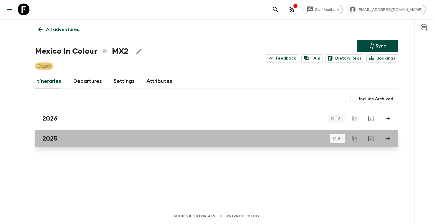
click at [110, 136] on div "2025" at bounding box center [210, 139] width 337 height 8
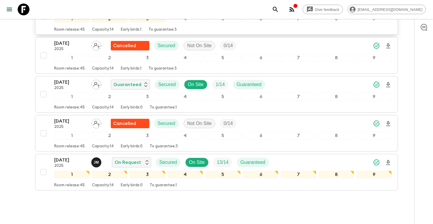
scroll to position [176, 0]
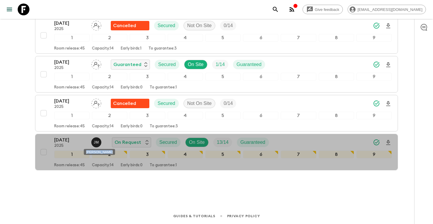
drag, startPoint x: 87, startPoint y: 151, endPoint x: 110, endPoint y: 152, distance: 23.9
click at [110, 152] on div "[PERSON_NAME]" at bounding box center [99, 150] width 32 height 11
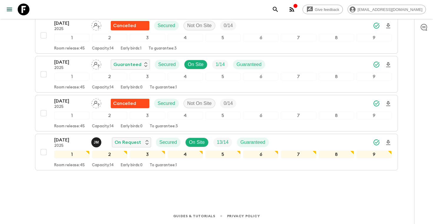
click at [279, 10] on icon "search adventures" at bounding box center [275, 9] width 7 height 7
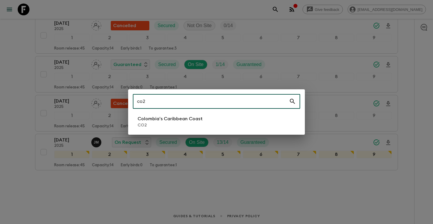
type input "co2"
click at [167, 115] on p "Colombia’s Caribbean Coast" at bounding box center [170, 118] width 65 height 7
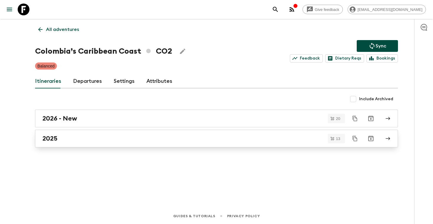
click at [166, 133] on link "2025" at bounding box center [216, 139] width 363 height 18
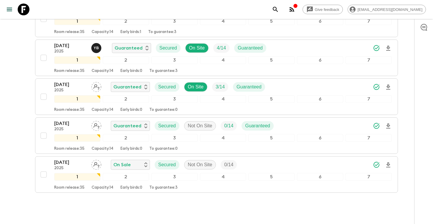
scroll to position [426, 0]
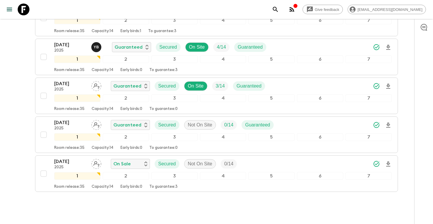
click at [278, 7] on icon "search adventures" at bounding box center [275, 9] width 5 height 5
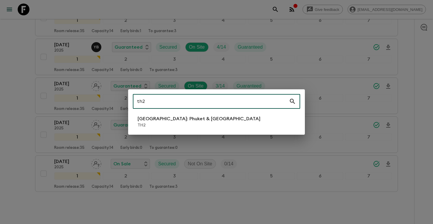
type input "th2"
click at [201, 121] on p "[GEOGRAPHIC_DATA]: Phuket & [GEOGRAPHIC_DATA]" at bounding box center [199, 118] width 123 height 7
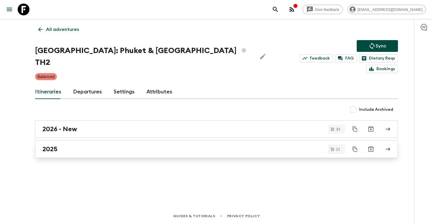
click at [76, 145] on div "2025" at bounding box center [210, 149] width 337 height 8
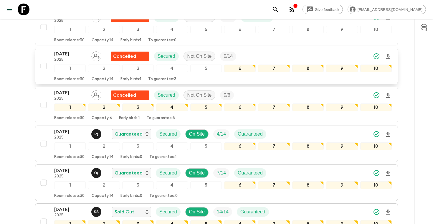
scroll to position [711, 0]
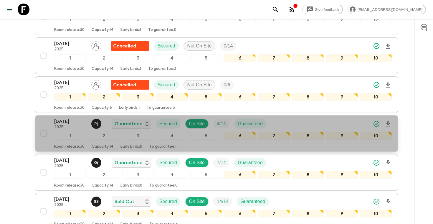
drag, startPoint x: 77, startPoint y: 121, endPoint x: 96, endPoint y: 113, distance: 21.2
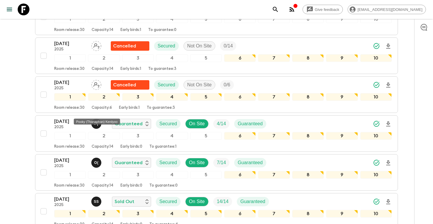
click at [91, 120] on div "Pooky (Thanaphan) Kerdyoo" at bounding box center [97, 122] width 46 height 6
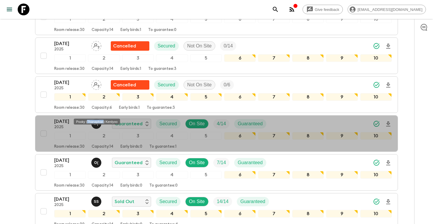
click at [91, 120] on div "Pooky (Thanaphan) Kerdyoo" at bounding box center [97, 122] width 46 height 6
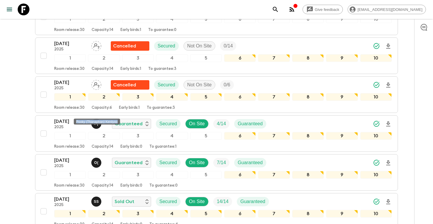
click at [91, 120] on div "Pooky (Thanaphan) Kerdyoo" at bounding box center [97, 122] width 46 height 6
click at [281, 5] on button "search adventures" at bounding box center [276, 10] width 12 height 12
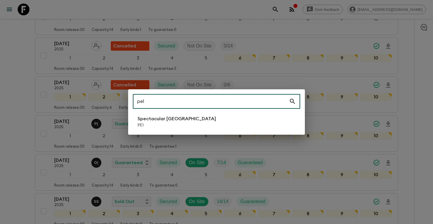
type input "pe1"
click at [166, 119] on p "Spectacular [GEOGRAPHIC_DATA]" at bounding box center [177, 118] width 78 height 7
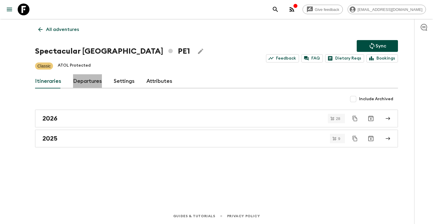
click at [84, 82] on link "Departures" at bounding box center [87, 81] width 29 height 14
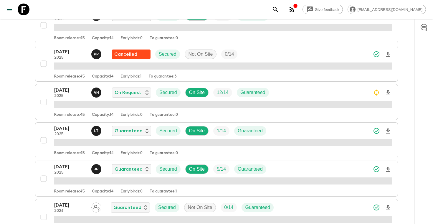
scroll to position [277, 0]
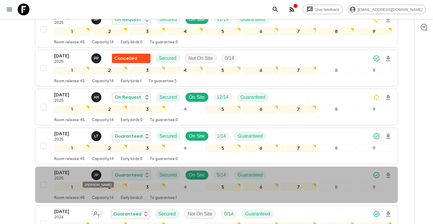
drag, startPoint x: 85, startPoint y: 185, endPoint x: 111, endPoint y: 185, distance: 26.2
click at [111, 185] on div "[PERSON_NAME]" at bounding box center [98, 183] width 32 height 11
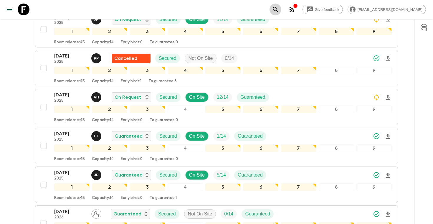
click at [279, 13] on icon "search adventures" at bounding box center [275, 9] width 7 height 7
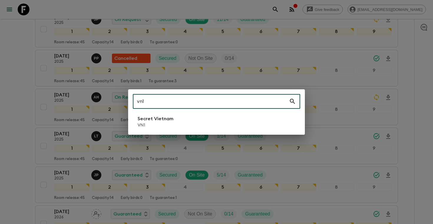
type input "vn1"
click at [144, 126] on p "VN1" at bounding box center [156, 125] width 36 height 6
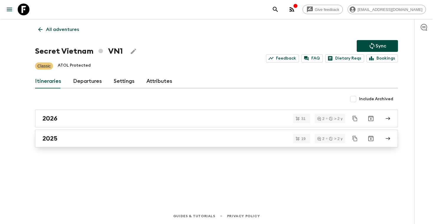
click at [107, 141] on div "2025" at bounding box center [210, 139] width 337 height 8
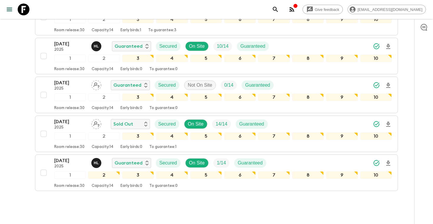
scroll to position [662, 0]
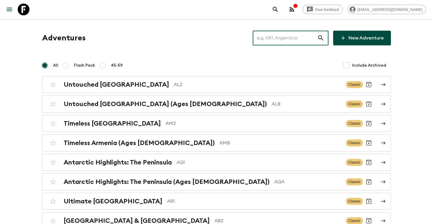
click at [298, 40] on input "text" at bounding box center [285, 38] width 65 height 16
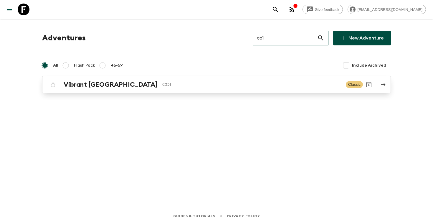
type input "co1"
click at [162, 87] on p "CO1" at bounding box center [251, 84] width 179 height 7
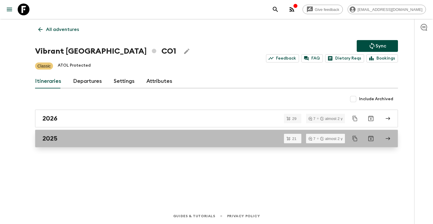
click at [79, 138] on div "2025" at bounding box center [210, 139] width 337 height 8
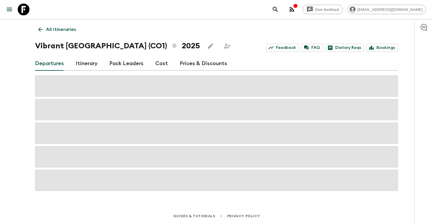
click at [132, 60] on link "Pack Leaders" at bounding box center [126, 64] width 34 height 14
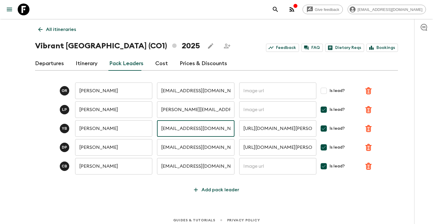
click at [191, 129] on input "yybayona@hotmail.com" at bounding box center [195, 128] width 77 height 16
paste input "bayonayohan@outlook"
type input "bayonayohan@outlook.com"
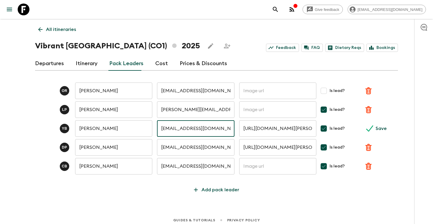
click at [270, 189] on div "o R oscar Rincon ​ oscar_guia@hotmail.com ​ ​ Is lead? L P Leon Pardo ​ leon.gu…" at bounding box center [216, 135] width 363 height 120
click at [61, 30] on p "All itineraries" at bounding box center [61, 29] width 30 height 7
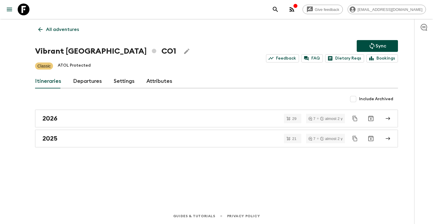
click at [279, 11] on icon "search adventures" at bounding box center [275, 9] width 7 height 7
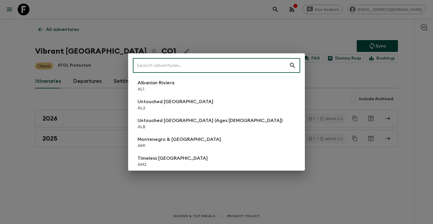
click at [182, 67] on input "text" at bounding box center [211, 65] width 156 height 16
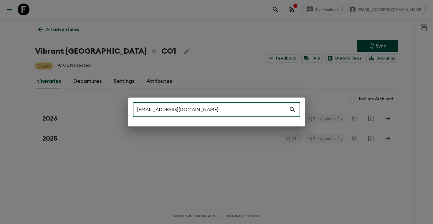
click at [293, 107] on icon at bounding box center [292, 109] width 7 height 7
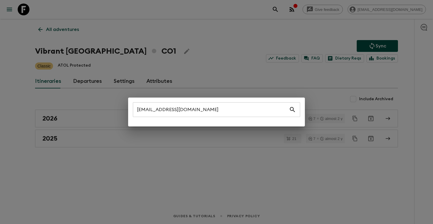
click at [293, 111] on icon at bounding box center [292, 109] width 7 height 7
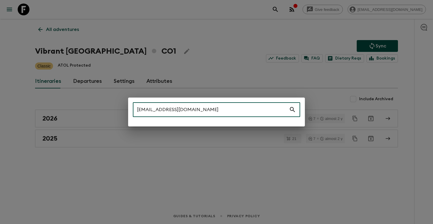
click at [253, 111] on input "reysabioballesca@gmail.com" at bounding box center [211, 109] width 156 height 16
click at [168, 110] on input "reysabioballesca@gmail.co" at bounding box center [211, 109] width 156 height 16
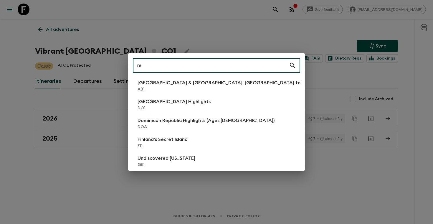
type input "r"
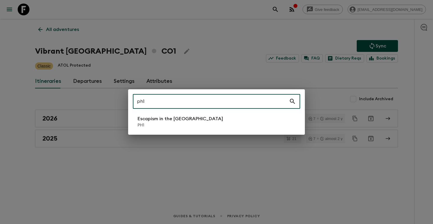
type input "ph1"
click at [169, 122] on p "Escapism in the [GEOGRAPHIC_DATA]" at bounding box center [180, 118] width 85 height 7
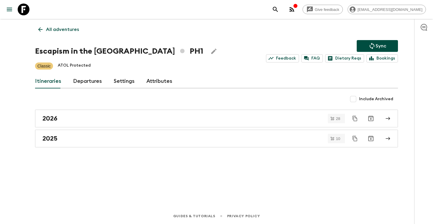
click at [146, 82] on link "Attributes" at bounding box center [159, 81] width 26 height 14
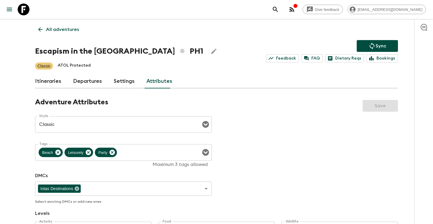
click at [93, 82] on link "Departures" at bounding box center [87, 81] width 29 height 14
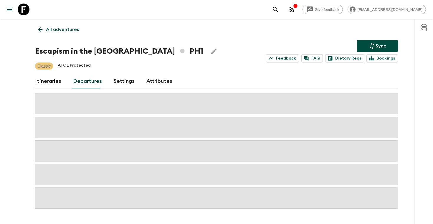
click at [57, 81] on link "Itineraries" at bounding box center [48, 81] width 26 height 14
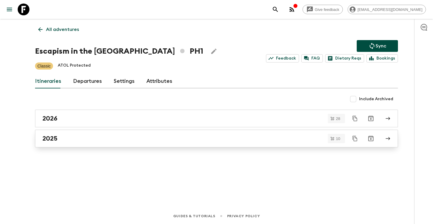
click at [57, 143] on link "2025" at bounding box center [216, 139] width 363 height 18
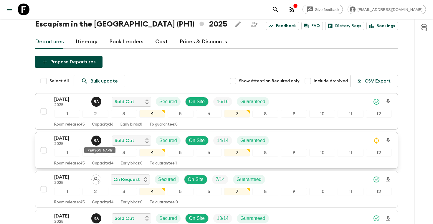
scroll to position [22, 0]
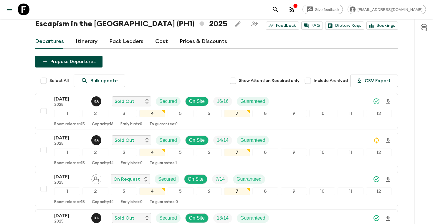
click at [120, 44] on link "Pack Leaders" at bounding box center [126, 41] width 34 height 14
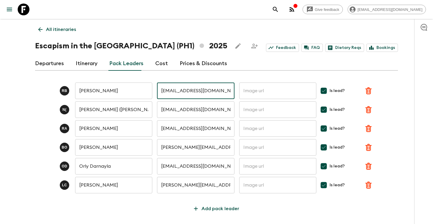
click at [196, 88] on input "reysabioballesca@gmail.com" at bounding box center [195, 90] width 77 height 16
click at [224, 90] on input "reysabioballesca@gmail.com" at bounding box center [195, 90] width 77 height 16
click at [252, 90] on input "text" at bounding box center [277, 90] width 77 height 16
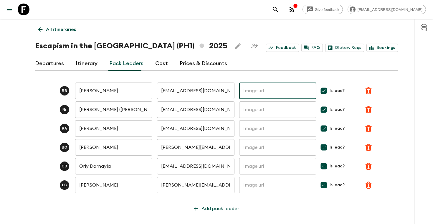
paste input "reysabioballesca@gmail.com"
type input "reysabioballesca@gmail.com"
click at [271, 91] on input "reysabioballesca@gmail.com" at bounding box center [277, 90] width 77 height 16
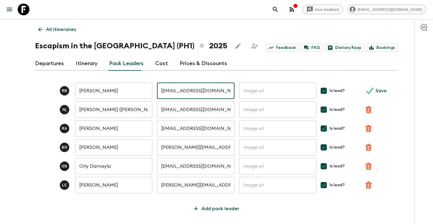
click at [220, 93] on input "reysabioballesca@gmail.com" at bounding box center [195, 90] width 77 height 16
click at [226, 93] on input "reysabioballesca@gmail.com" at bounding box center [195, 90] width 77 height 16
click at [229, 90] on input "reysabioballesca@gmail.com" at bounding box center [195, 90] width 77 height 16
click at [281, 13] on button "search adventures" at bounding box center [276, 10] width 12 height 12
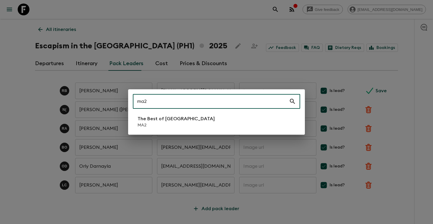
type input "ma2"
click at [206, 117] on li "The Best of [GEOGRAPHIC_DATA] MA2" at bounding box center [216, 121] width 167 height 16
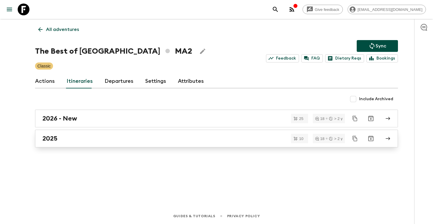
click at [90, 141] on div "2025" at bounding box center [210, 139] width 337 height 8
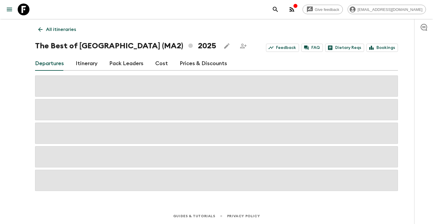
click at [133, 65] on link "Pack Leaders" at bounding box center [126, 64] width 34 height 14
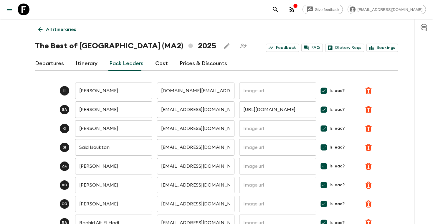
click at [252, 143] on input "text" at bounding box center [277, 147] width 77 height 16
paste input "Said Isouktan"
type input "Said Isouktan"
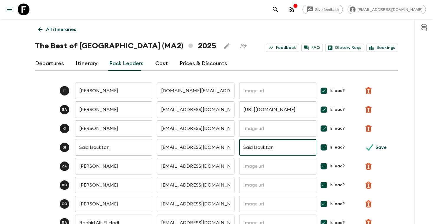
click at [254, 146] on input "Said Isouktan" at bounding box center [277, 147] width 77 height 16
click at [182, 148] on input "isktans@gmail.com" at bounding box center [195, 147] width 77 height 16
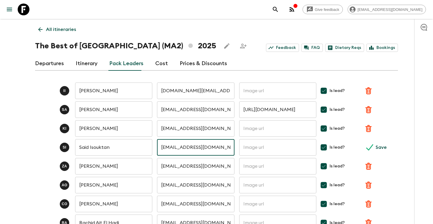
click at [182, 148] on input "isktans@gmail.com" at bounding box center [195, 147] width 77 height 16
paste input "moroccowildtravel"
type input "moroccowildtravel@gmail.com"
click at [42, 143] on div "S I" at bounding box center [52, 147] width 35 height 9
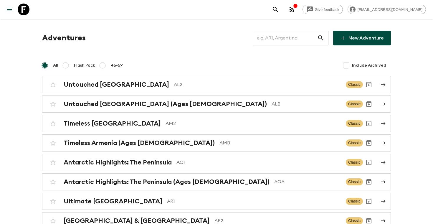
click at [306, 40] on input "text" at bounding box center [285, 38] width 65 height 16
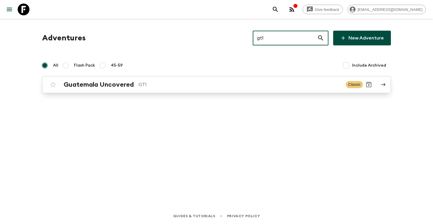
type input "gt1"
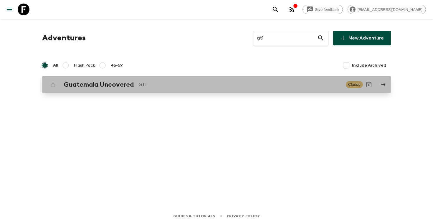
click at [192, 88] on div "Guatemala Uncovered GT1" at bounding box center [202, 85] width 277 height 8
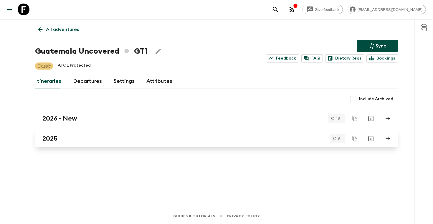
click at [67, 142] on div "2025" at bounding box center [210, 139] width 337 height 8
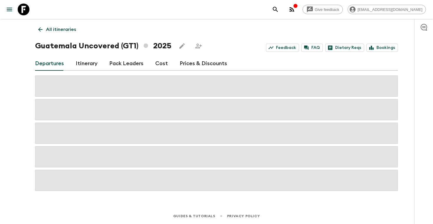
click at [131, 62] on link "Pack Leaders" at bounding box center [126, 64] width 34 height 14
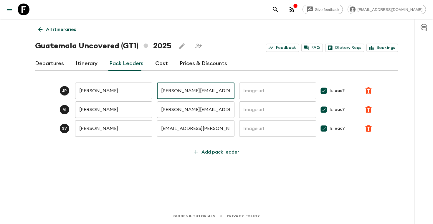
click at [189, 91] on input "julio.posadas@viaventure.com" at bounding box center [195, 90] width 77 height 16
paste input "3@gmail"
type input "julio.posadas3@gmail.com"
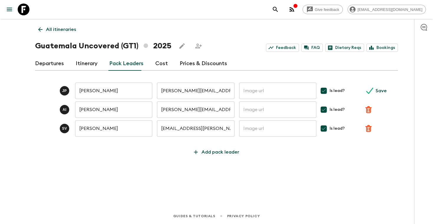
click at [255, 158] on div "J P Julio Posadas ​ julio.posadas3@gmail.com ​ ​ Is lead? Save A I Alvaro Ixtet…" at bounding box center [216, 116] width 363 height 82
click at [279, 6] on icon "search adventures" at bounding box center [275, 9] width 7 height 7
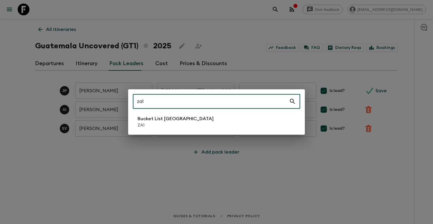
type input "za1"
click at [147, 121] on p "Bucket List [GEOGRAPHIC_DATA]" at bounding box center [176, 118] width 76 height 7
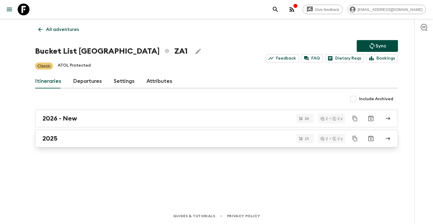
click at [80, 138] on div "2025" at bounding box center [210, 139] width 337 height 8
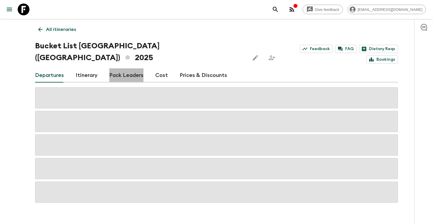
click at [131, 68] on link "Pack Leaders" at bounding box center [126, 75] width 34 height 14
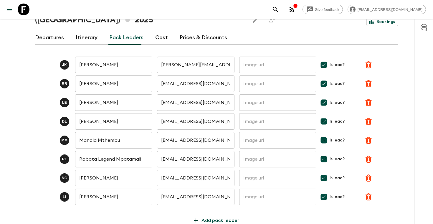
scroll to position [37, 0]
click at [282, 57] on input "text" at bounding box center [277, 65] width 77 height 16
paste input "Mandla Mthembu"
type input "Mandla Mthembu"
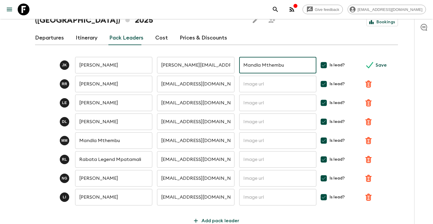
click at [274, 57] on input "Mandla Mthembu" at bounding box center [277, 65] width 77 height 16
click at [181, 132] on input "check@gmail.com" at bounding box center [195, 140] width 77 height 16
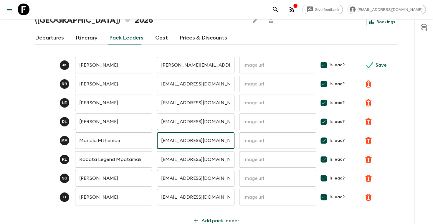
click at [181, 132] on input "check@gmail.com" at bounding box center [195, 140] width 77 height 16
paste input "bmmandla1m1"
click at [421, 166] on div at bounding box center [423, 121] width 19 height 205
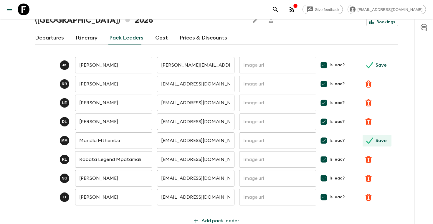
click at [383, 137] on p "Save" at bounding box center [381, 140] width 11 height 7
type input "bmmandla1m1@gmail.com"
click at [375, 59] on button "Save" at bounding box center [377, 65] width 29 height 12
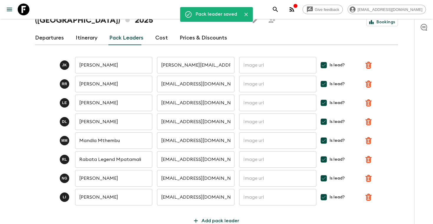
scroll to position [0, 0]
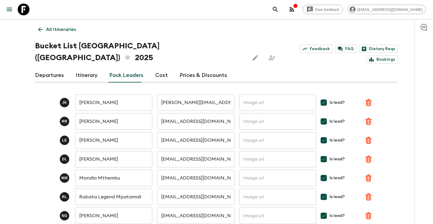
click at [278, 9] on icon "search adventures" at bounding box center [275, 9] width 5 height 5
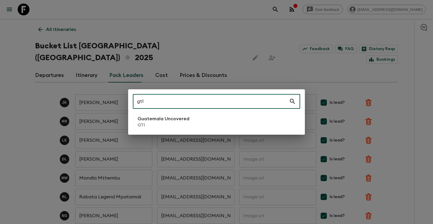
type input "gt1"
click at [168, 122] on p "GT1" at bounding box center [164, 125] width 52 height 6
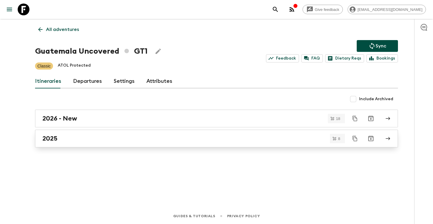
click at [62, 146] on link "2025" at bounding box center [216, 139] width 363 height 18
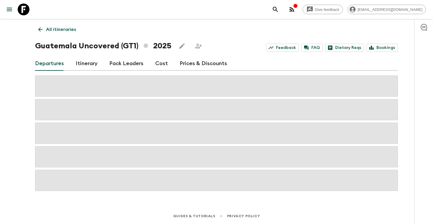
click at [129, 64] on link "Pack Leaders" at bounding box center [126, 64] width 34 height 14
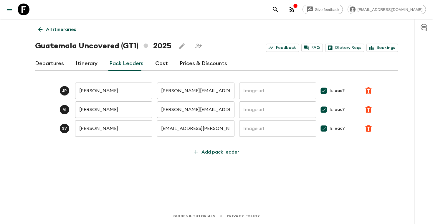
click at [193, 88] on input "julio.posadas@viaventure.com" at bounding box center [195, 90] width 77 height 16
paste input "3@gmail"
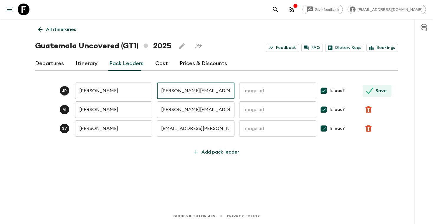
click at [384, 87] on p "Save" at bounding box center [381, 90] width 11 height 7
type input "julio.posadas3@gmail.com"
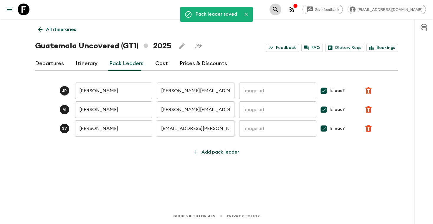
click at [279, 6] on icon "search adventures" at bounding box center [275, 9] width 7 height 7
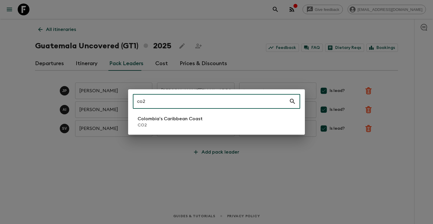
type input "co2"
click at [159, 126] on p "CO2" at bounding box center [170, 125] width 65 height 6
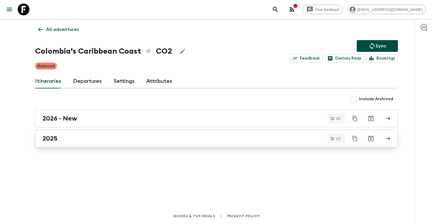
click at [65, 139] on div "2025" at bounding box center [210, 139] width 337 height 8
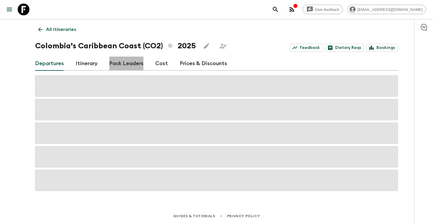
click at [132, 58] on link "Pack Leaders" at bounding box center [126, 64] width 34 height 14
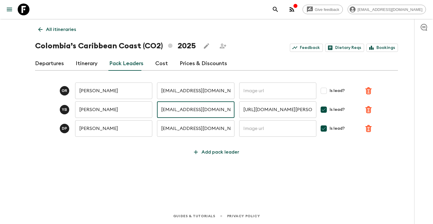
click at [203, 113] on input "yybayona@hotmail.com" at bounding box center [195, 109] width 77 height 16
paste input "bayonayohan@outlook"
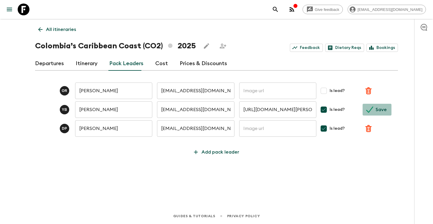
click at [379, 108] on p "Save" at bounding box center [381, 109] width 11 height 7
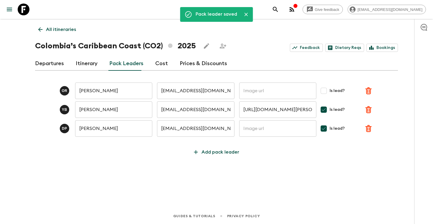
type input "bayonayohan@outlook.com"
click at [281, 14] on button "search adventures" at bounding box center [276, 10] width 12 height 12
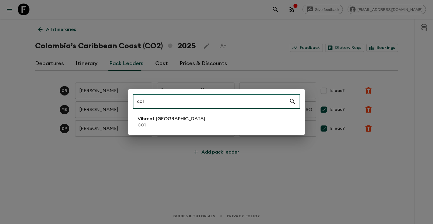
type input "co1"
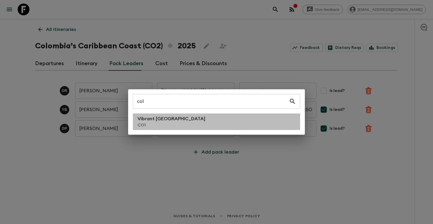
click at [163, 119] on p "Vibrant [GEOGRAPHIC_DATA]" at bounding box center [172, 118] width 68 height 7
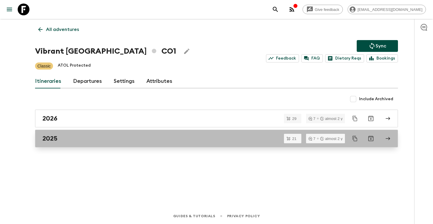
click at [65, 138] on div "2025" at bounding box center [210, 139] width 337 height 8
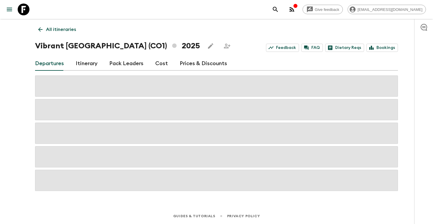
click at [122, 67] on link "Pack Leaders" at bounding box center [126, 64] width 34 height 14
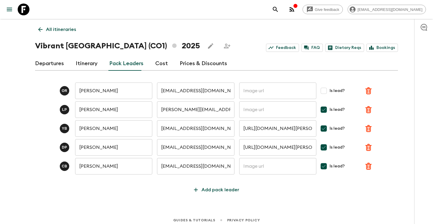
click at [178, 131] on input "bayonayohan@outlook.com" at bounding box center [195, 128] width 77 height 16
click at [307, 198] on div "Give feedback ellie.h@flashpack.com All itineraries Vibrant Colombia (CO1) 2025…" at bounding box center [216, 114] width 433 height 228
click at [281, 7] on button "search adventures" at bounding box center [276, 10] width 12 height 12
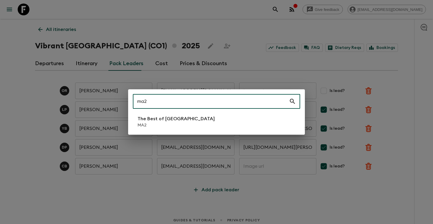
type input "ma2"
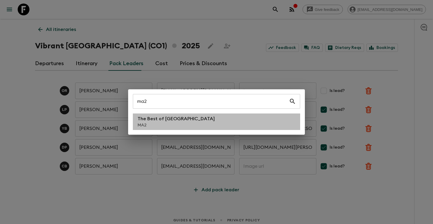
click at [163, 118] on p "The Best of [GEOGRAPHIC_DATA]" at bounding box center [176, 118] width 77 height 7
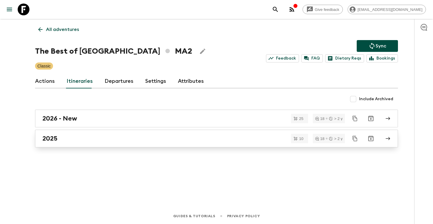
click at [123, 134] on link "2025" at bounding box center [216, 139] width 363 height 18
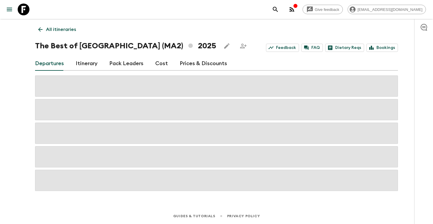
click at [133, 65] on link "Pack Leaders" at bounding box center [126, 64] width 34 height 14
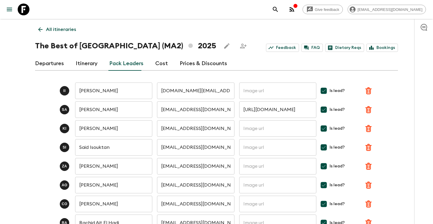
click at [181, 151] on input "isktans@gmail.com" at bounding box center [195, 147] width 77 height 16
paste input "moroccowildtravel"
click at [370, 149] on icon "submit" at bounding box center [369, 147] width 7 height 7
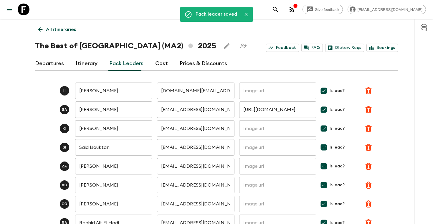
type input "moroccowildtravel@gmail.com"
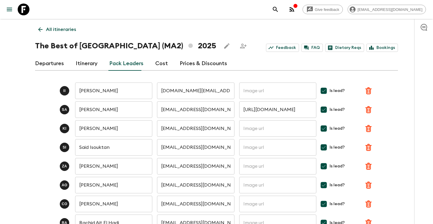
click at [279, 10] on icon "search adventures" at bounding box center [275, 9] width 7 height 7
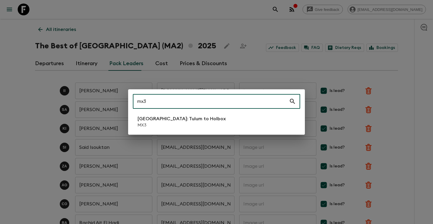
type input "mx3"
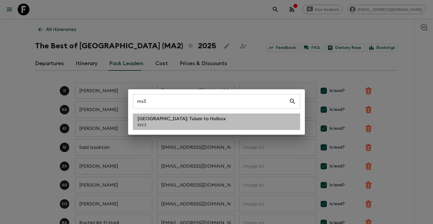
click at [179, 116] on p "[GEOGRAPHIC_DATA]: Tulum to Holbox" at bounding box center [182, 118] width 88 height 7
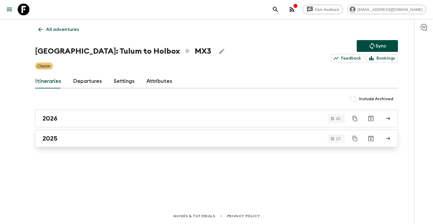
click at [70, 139] on div "2025" at bounding box center [210, 139] width 337 height 8
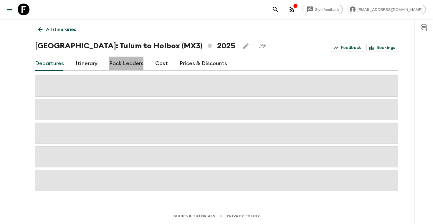
click at [135, 65] on link "Pack Leaders" at bounding box center [126, 64] width 34 height 14
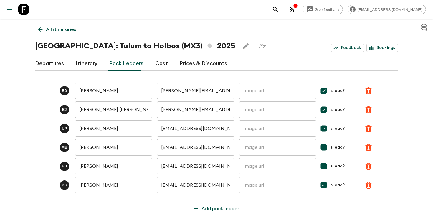
click at [253, 173] on input "text" at bounding box center [277, 166] width 77 height 16
paste input "eurisayshi@gmail.com"
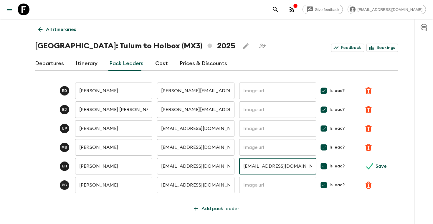
type input "eurisayshi@gmail.com"
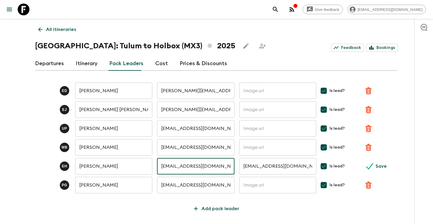
click at [222, 167] on input "eurisayshi@gmail.com" at bounding box center [195, 166] width 77 height 16
click at [258, 173] on input "eurisayshi@gmail.com" at bounding box center [277, 166] width 77 height 16
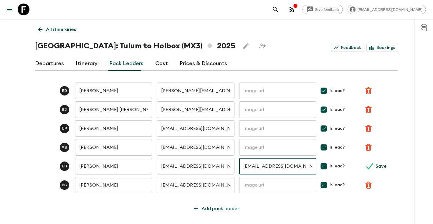
click at [258, 173] on input "eurisayshi@gmail.com" at bounding box center [277, 166] width 77 height 16
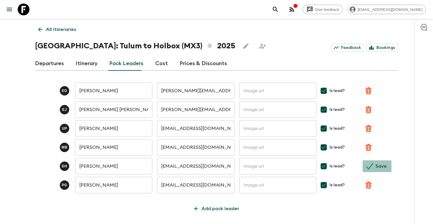
click at [374, 167] on button "Save" at bounding box center [377, 166] width 29 height 12
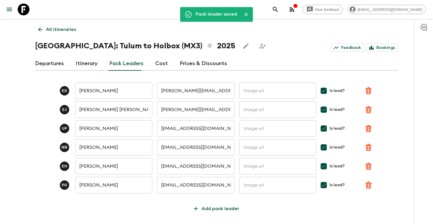
type input "Euridice Hernandez"
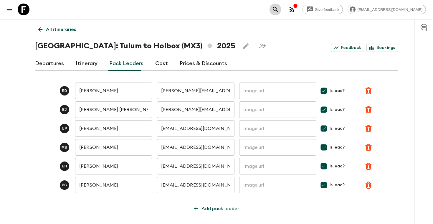
click at [279, 11] on icon "search adventures" at bounding box center [275, 9] width 7 height 7
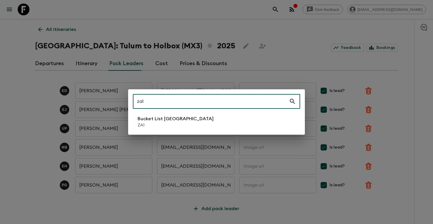
type input "za1"
click at [181, 122] on p "Bucket List [GEOGRAPHIC_DATA]" at bounding box center [176, 118] width 76 height 7
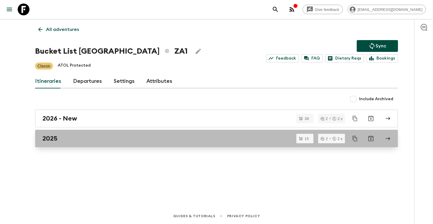
click at [79, 142] on link "2025" at bounding box center [216, 139] width 363 height 18
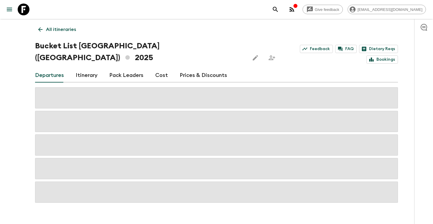
click at [121, 68] on link "Pack Leaders" at bounding box center [126, 75] width 34 height 14
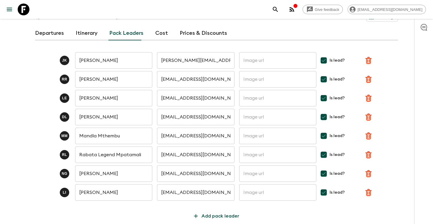
scroll to position [43, 0]
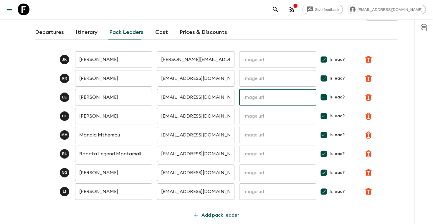
click at [250, 90] on input "text" at bounding box center [277, 97] width 77 height 16
click at [205, 89] on input "tourguidesafrican@gmail.com" at bounding box center [195, 97] width 77 height 16
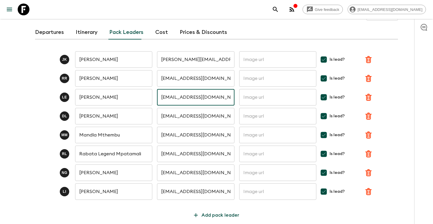
click at [205, 89] on input "tourguidesafrican@gmail.com" at bounding box center [195, 97] width 77 height 16
paste input "capeelitetours"
click at [371, 94] on icon "submit" at bounding box center [369, 97] width 7 height 6
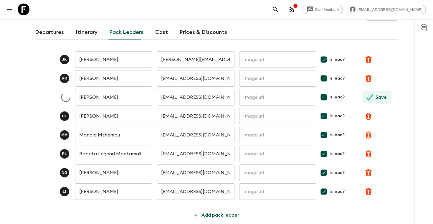
type input "capeelitetours@gmail.com"
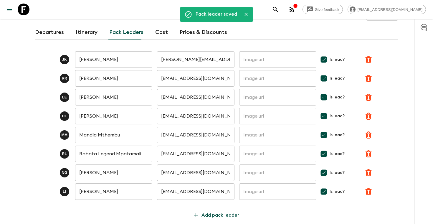
scroll to position [0, 0]
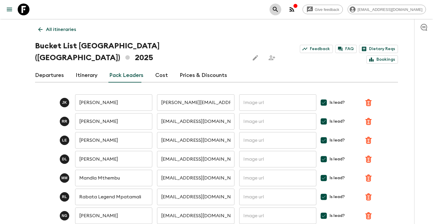
click at [281, 9] on button "search adventures" at bounding box center [276, 10] width 12 height 12
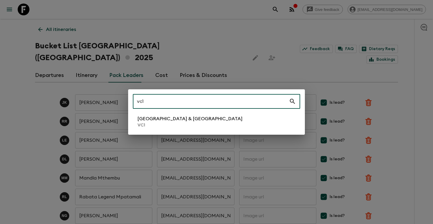
type input "vc1"
click at [177, 124] on p "VC1" at bounding box center [190, 125] width 105 height 6
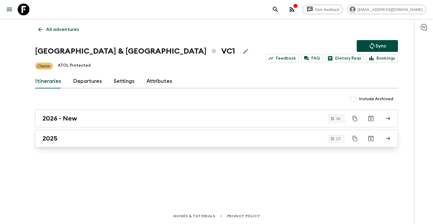
click at [73, 135] on div "2025" at bounding box center [210, 139] width 337 height 8
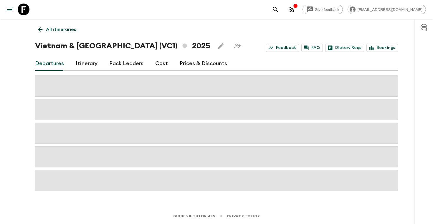
click at [123, 63] on link "Pack Leaders" at bounding box center [126, 64] width 34 height 14
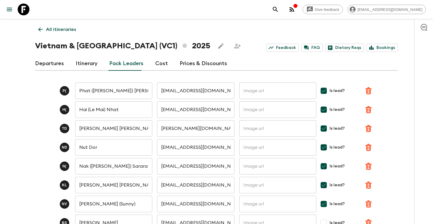
click at [136, 112] on input "Hai (Le Mai) Nhat" at bounding box center [113, 109] width 77 height 16
click at [208, 112] on input "lmnhathai@gmail.com" at bounding box center [195, 109] width 77 height 16
click at [247, 109] on input "text" at bounding box center [277, 109] width 77 height 16
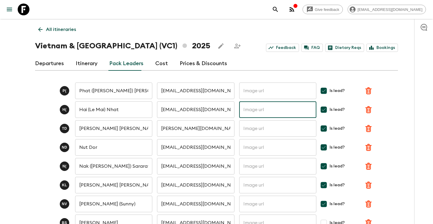
paste input "lmnhathai@gmail.com"
type input "lmnhathai@gmail.com"
click at [263, 112] on input "lmnhathai@gmail.com" at bounding box center [277, 109] width 77 height 16
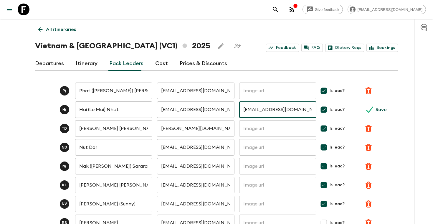
click at [263, 112] on input "lmnhathai@gmail.com" at bounding box center [277, 109] width 77 height 16
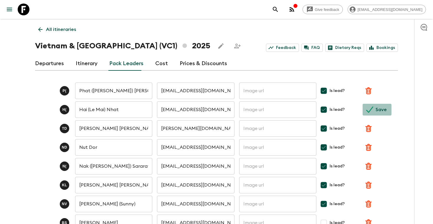
click at [387, 107] on button "Save" at bounding box center [377, 110] width 29 height 12
click at [281, 14] on button "search adventures" at bounding box center [276, 10] width 12 height 12
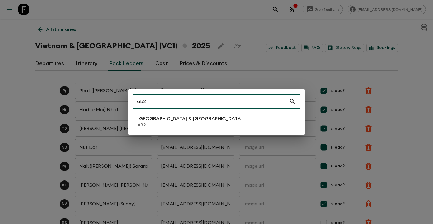
type input "ab2"
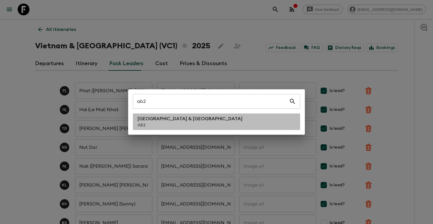
click at [155, 118] on p "[GEOGRAPHIC_DATA] & [GEOGRAPHIC_DATA]" at bounding box center [190, 118] width 105 height 7
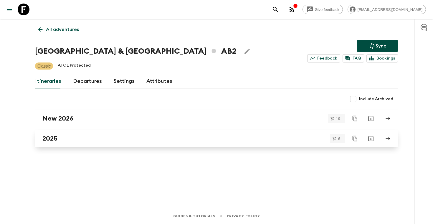
click at [91, 141] on div "2025" at bounding box center [210, 139] width 337 height 8
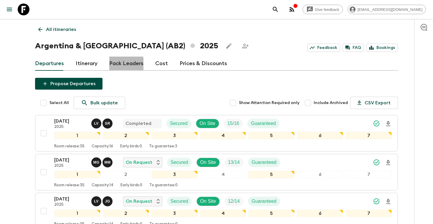
click at [120, 65] on link "Pack Leaders" at bounding box center [126, 64] width 34 height 14
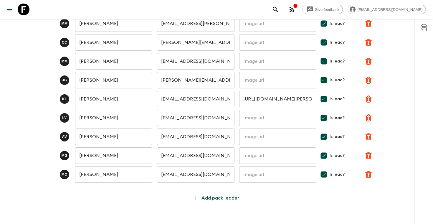
scroll to position [172, 0]
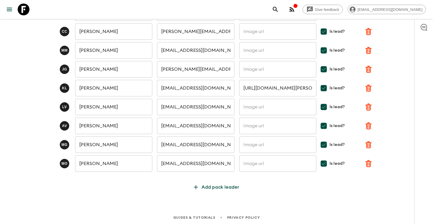
click at [212, 143] on input "granatieri.turismo@gmail.com" at bounding box center [195, 144] width 77 height 16
paste input "mgranatiere"
click at [366, 144] on icon "submit" at bounding box center [369, 144] width 7 height 7
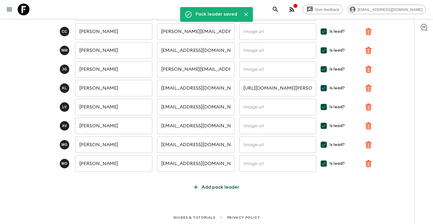
type input "mgranatiere@gmail.com"
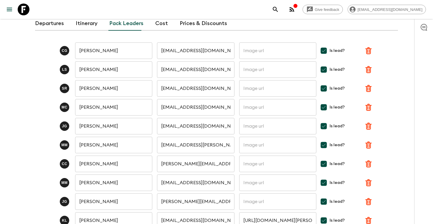
scroll to position [0, 0]
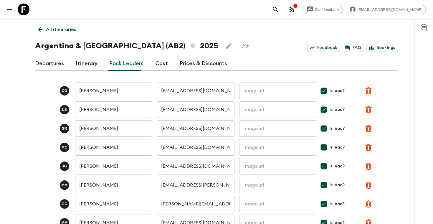
click at [82, 29] on div "All itineraries Argentina & Brazil (AB2) 2025 Feedback FAQ Bookings Departures …" at bounding box center [216, 192] width 377 height 346
click at [75, 29] on p "All itineraries" at bounding box center [61, 29] width 30 height 7
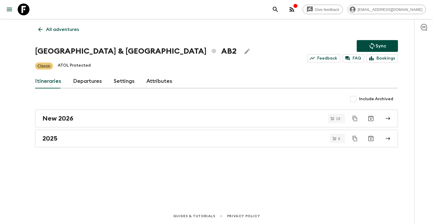
click at [279, 12] on icon "search adventures" at bounding box center [275, 9] width 7 height 7
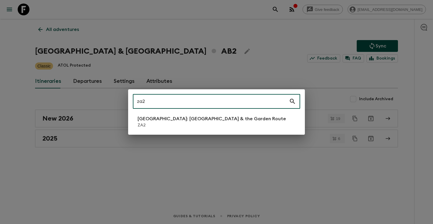
type input "za2"
click at [187, 117] on p "[GEOGRAPHIC_DATA]: [GEOGRAPHIC_DATA] & the Garden Route" at bounding box center [212, 118] width 148 height 7
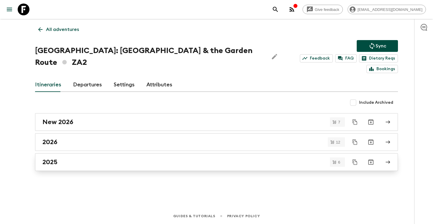
click at [115, 158] on div "2025" at bounding box center [210, 162] width 337 height 8
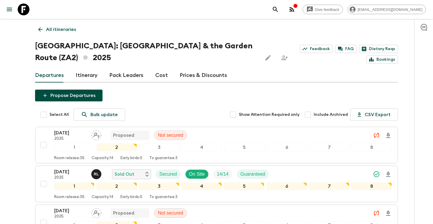
click at [59, 28] on p "All itineraries" at bounding box center [61, 29] width 30 height 7
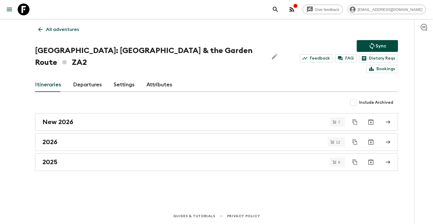
click at [59, 31] on p "All adventures" at bounding box center [62, 29] width 33 height 7
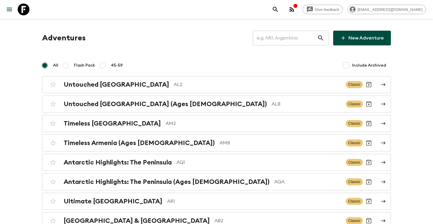
click at [285, 36] on input "text" at bounding box center [285, 38] width 65 height 16
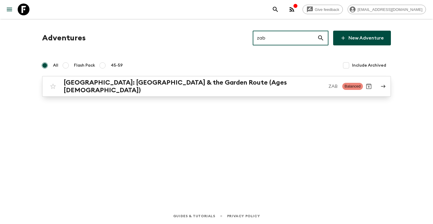
type input "zab"
click at [153, 87] on h2 "[GEOGRAPHIC_DATA]: [GEOGRAPHIC_DATA] & the Garden Route (Ages [DEMOGRAPHIC_DATA…" at bounding box center [194, 86] width 260 height 15
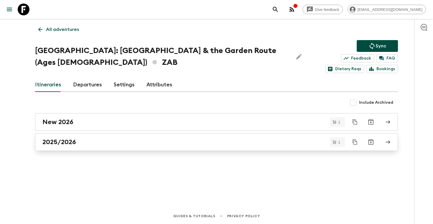
click at [80, 140] on div "2025/2026" at bounding box center [210, 142] width 337 height 8
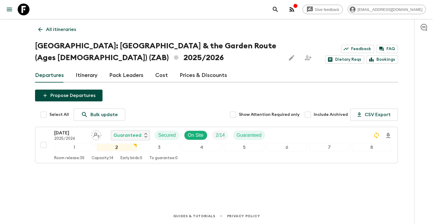
click at [91, 75] on link "Itinerary" at bounding box center [87, 75] width 22 height 14
